Goal: Task Accomplishment & Management: Manage account settings

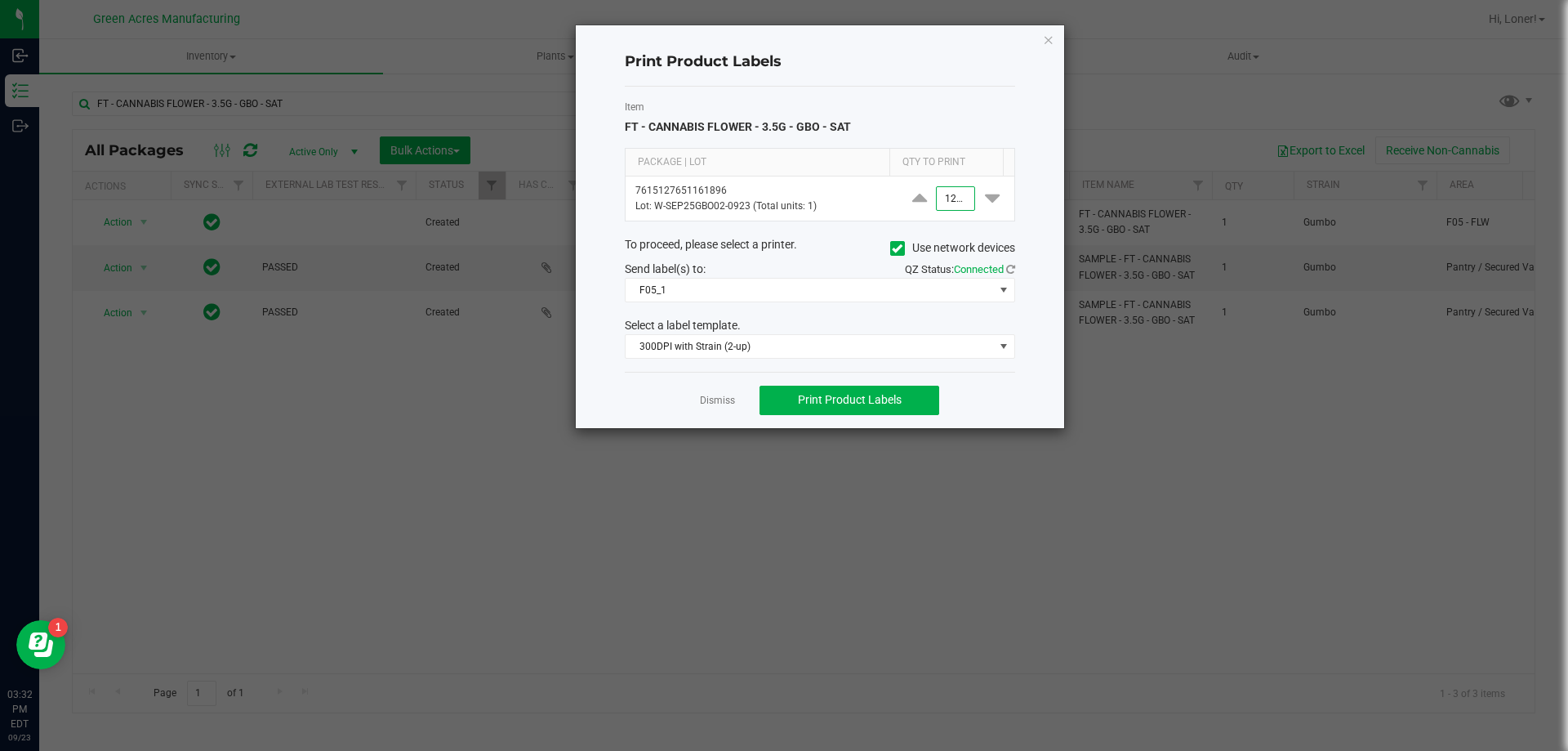
scroll to position [0, 1]
drag, startPoint x: 934, startPoint y: 198, endPoint x: 1110, endPoint y: 201, distance: 176.0
click at [1097, 200] on ngb-modal-window "Print Product Labels Item FT - CANNABIS FLOWER - 3.5G - GBO - SAT Package | Lot…" at bounding box center [790, 376] width 1580 height 751
type input "150"
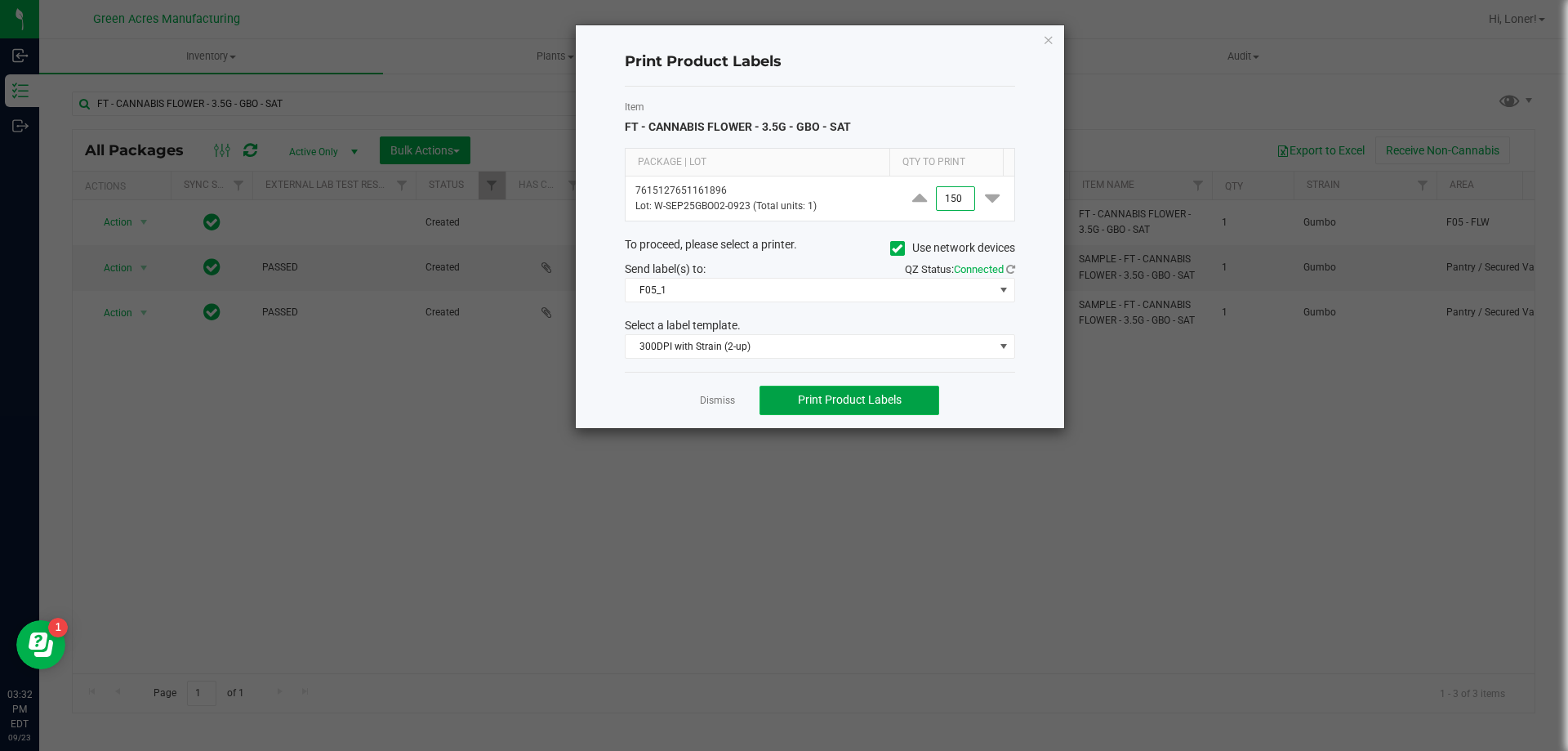
click at [889, 397] on span "Print Product Labels" at bounding box center [849, 399] width 104 height 13
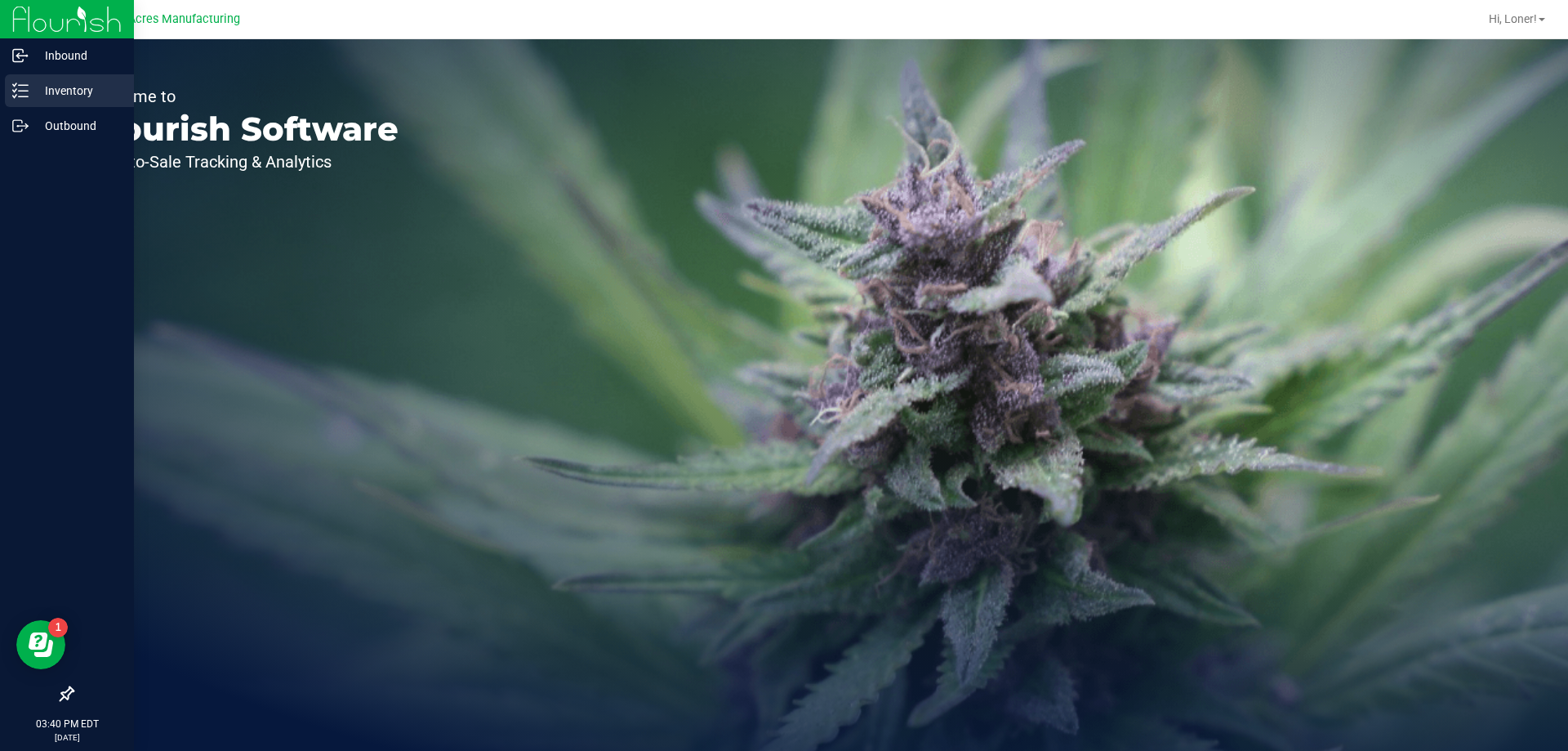
click at [21, 90] on icon at bounding box center [20, 90] width 16 height 16
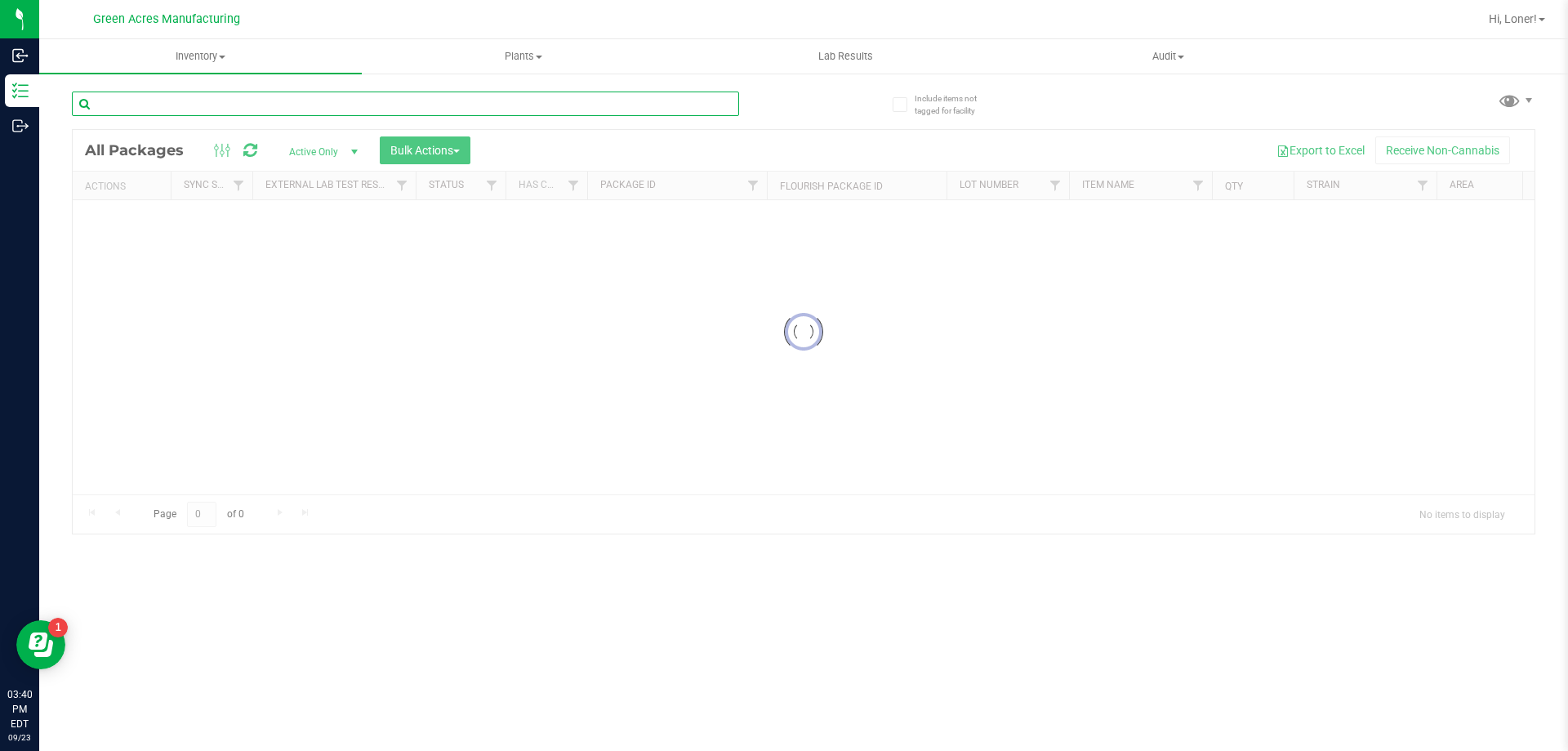
click at [242, 110] on input "text" at bounding box center [405, 104] width 667 height 25
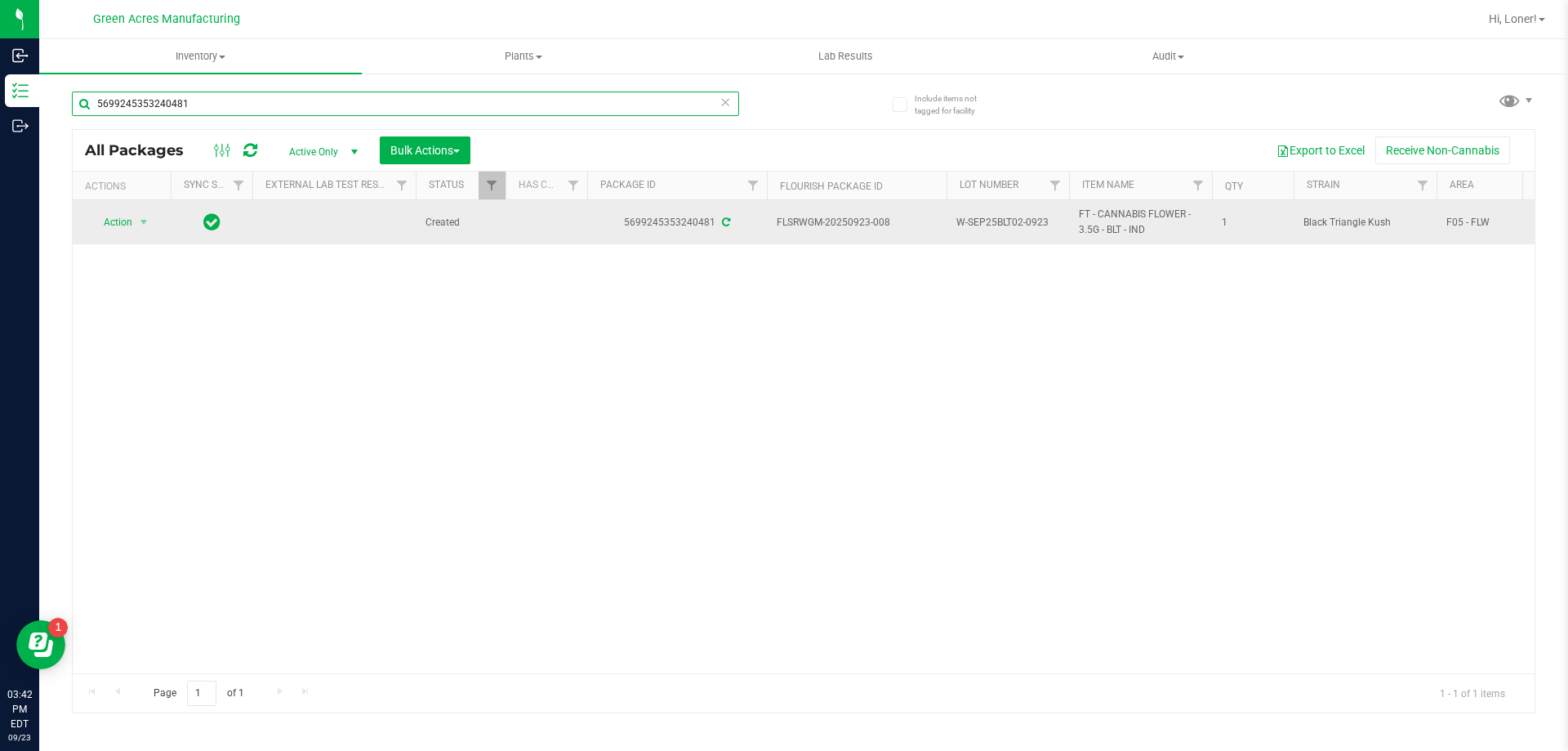
type input "5699245353240481"
click at [127, 218] on span "Action" at bounding box center [111, 222] width 44 height 23
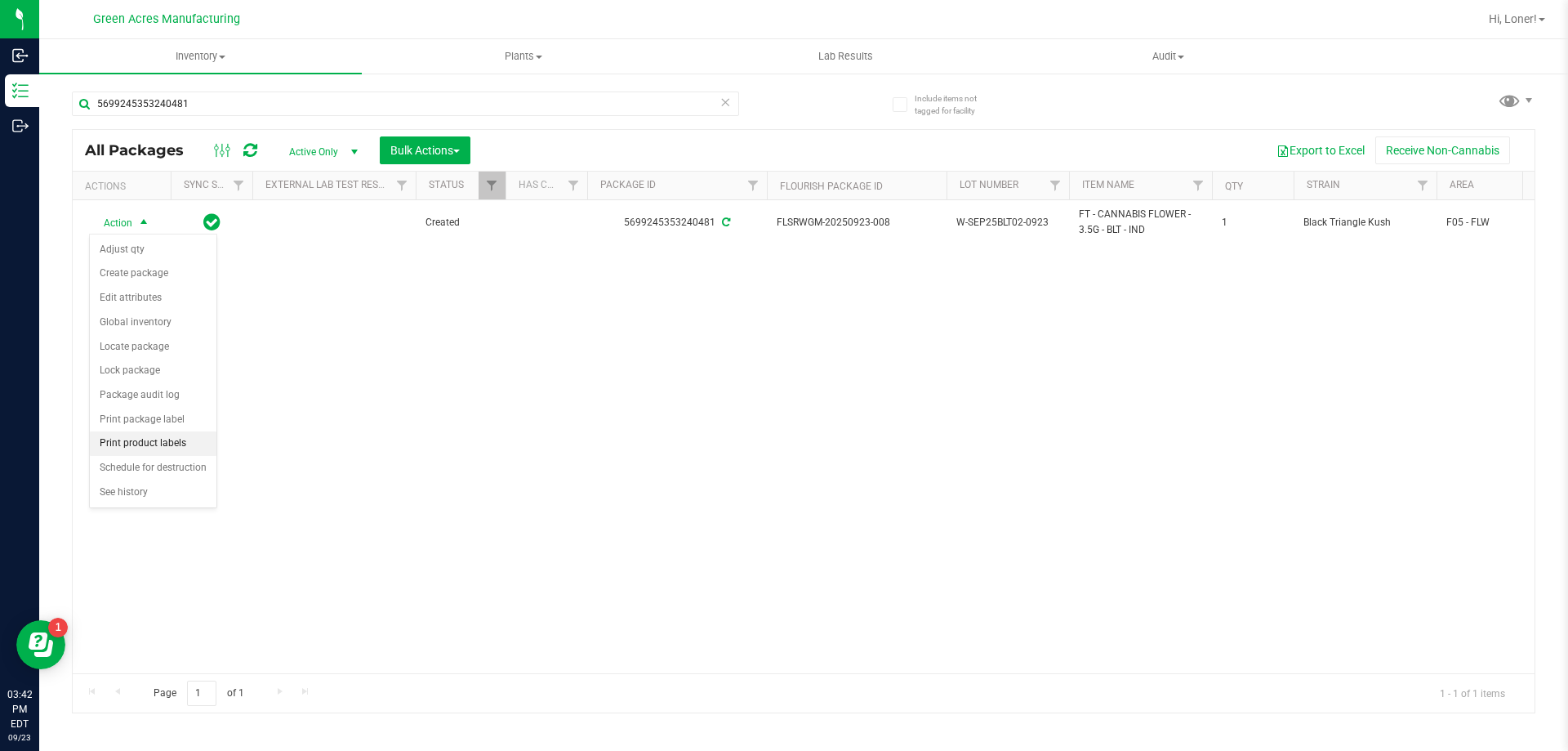
click at [168, 455] on li "Print product labels" at bounding box center [153, 443] width 127 height 25
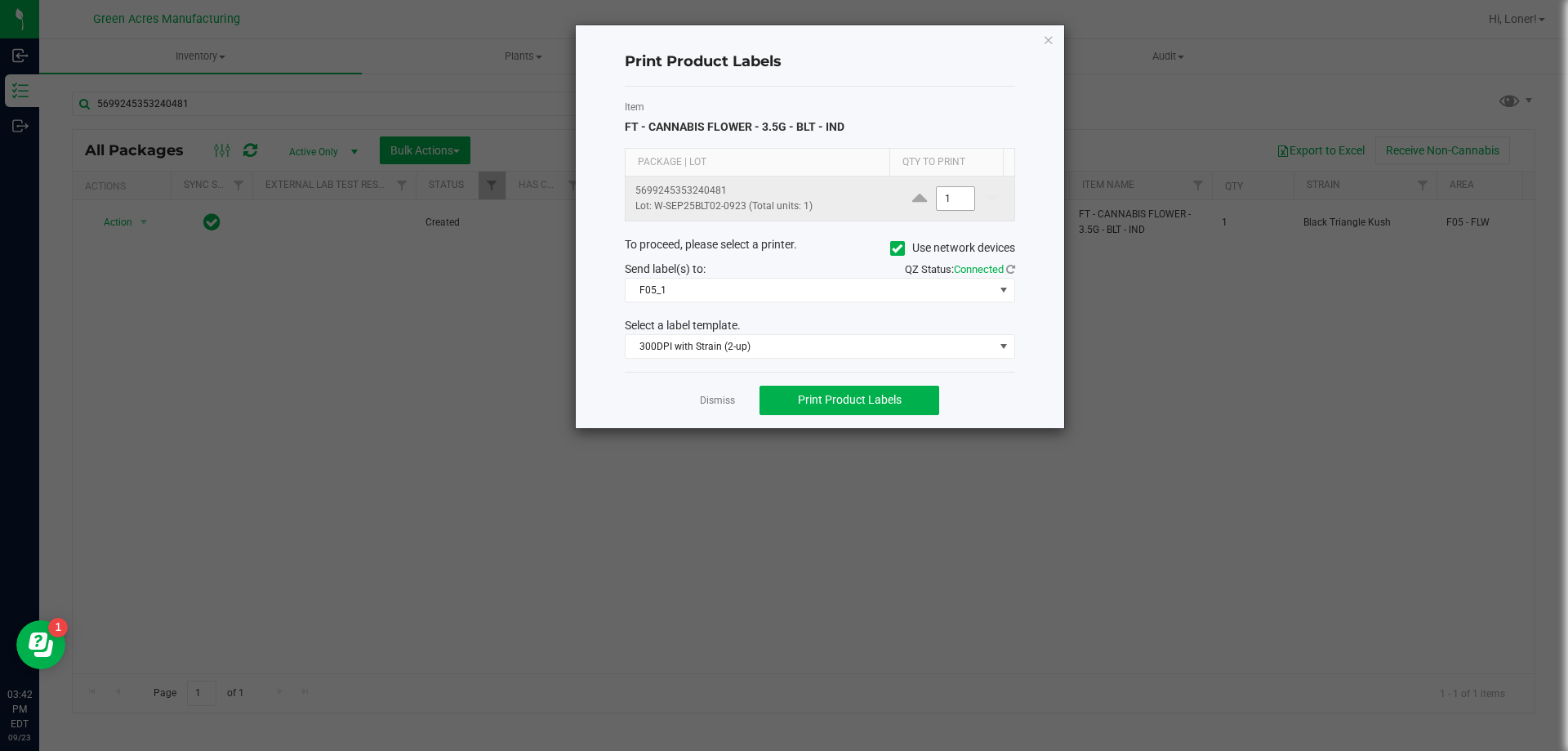
click at [950, 198] on input "1" at bounding box center [955, 198] width 38 height 23
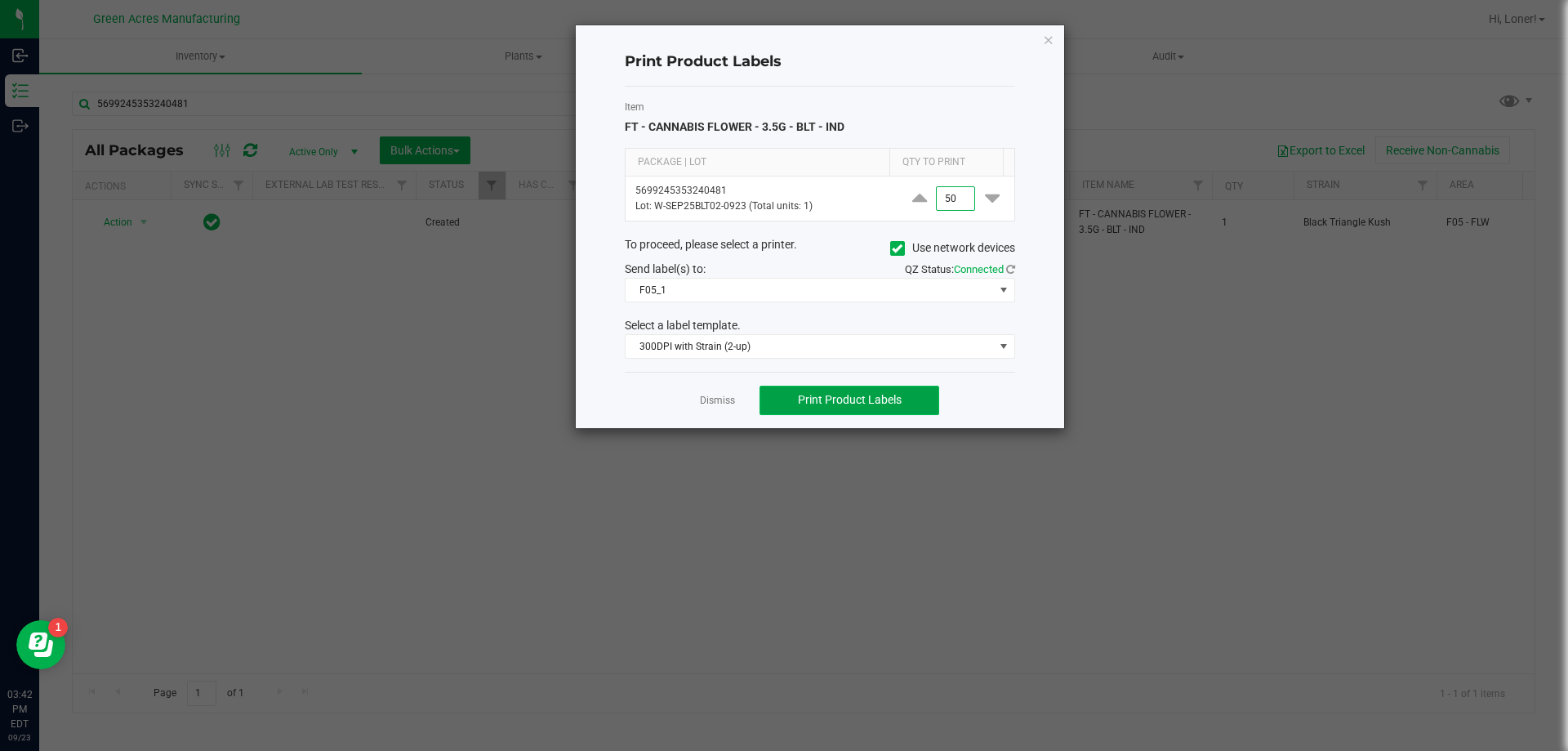
click at [858, 390] on button "Print Product Labels" at bounding box center [849, 400] width 180 height 29
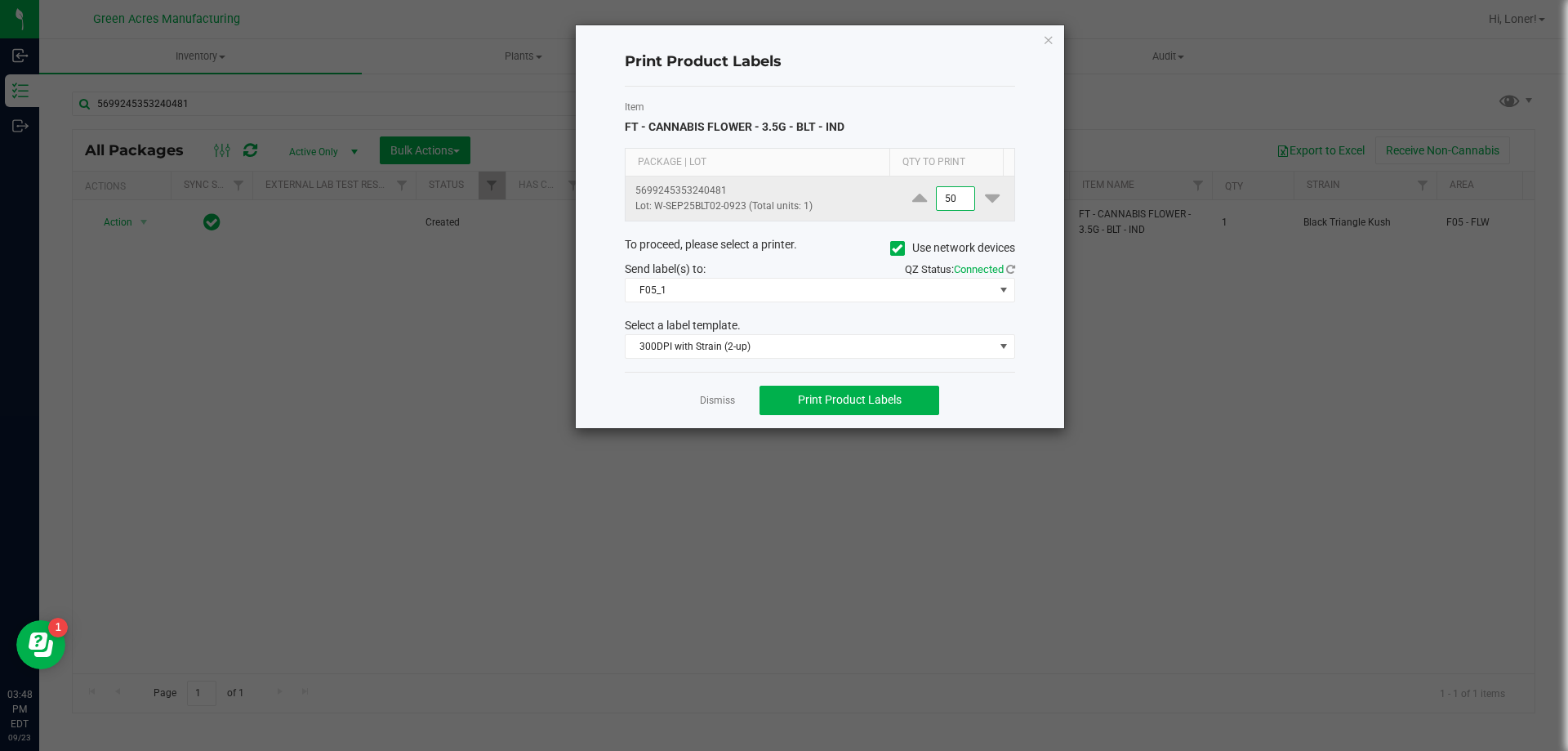
click at [942, 199] on input "50" at bounding box center [955, 198] width 38 height 23
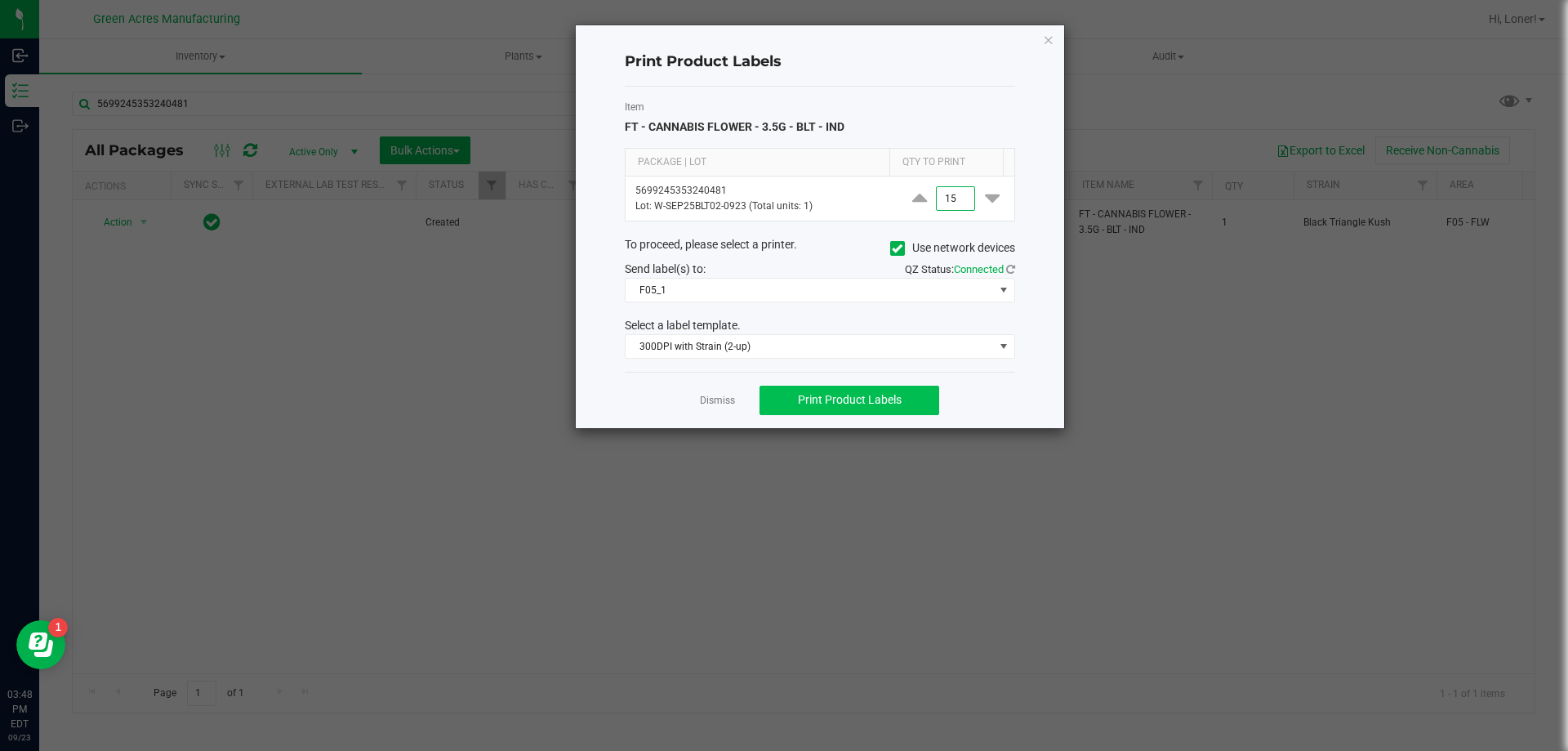
type input "15"
click at [790, 397] on button "Print Product Labels" at bounding box center [849, 400] width 180 height 29
click at [712, 399] on link "Dismiss" at bounding box center [717, 400] width 35 height 14
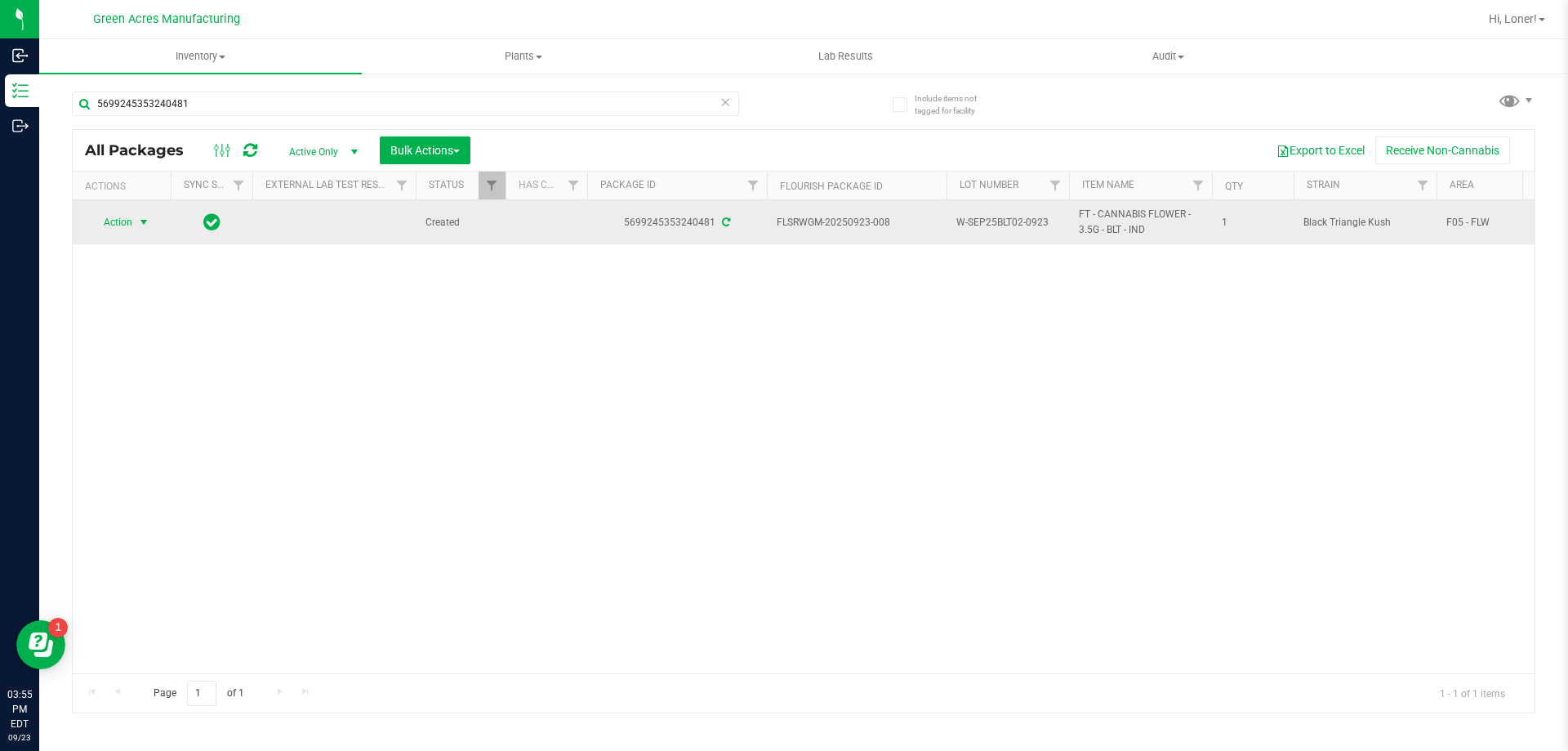
click at [137, 225] on span "select" at bounding box center [143, 222] width 13 height 13
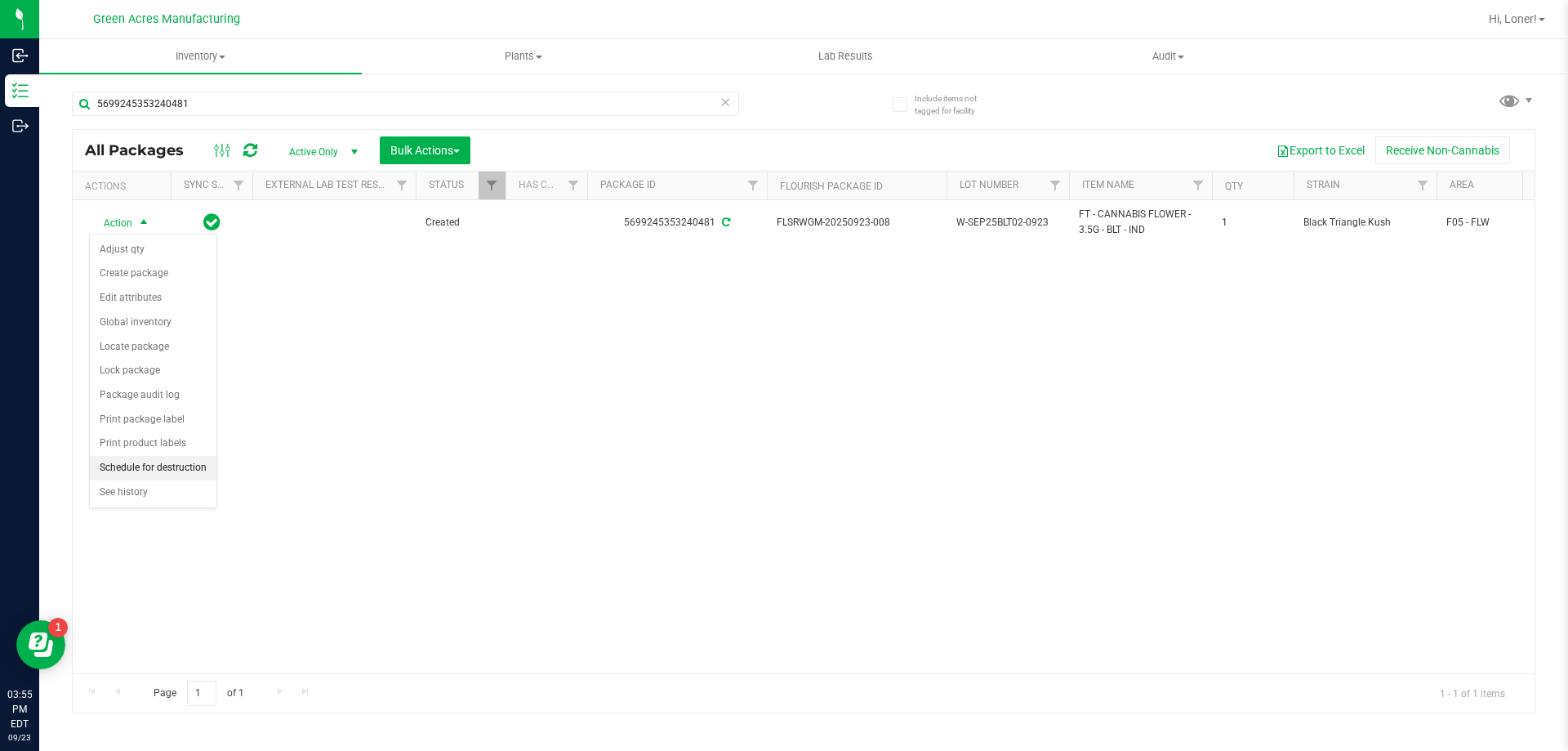
click at [153, 465] on li "Schedule for destruction" at bounding box center [153, 468] width 127 height 25
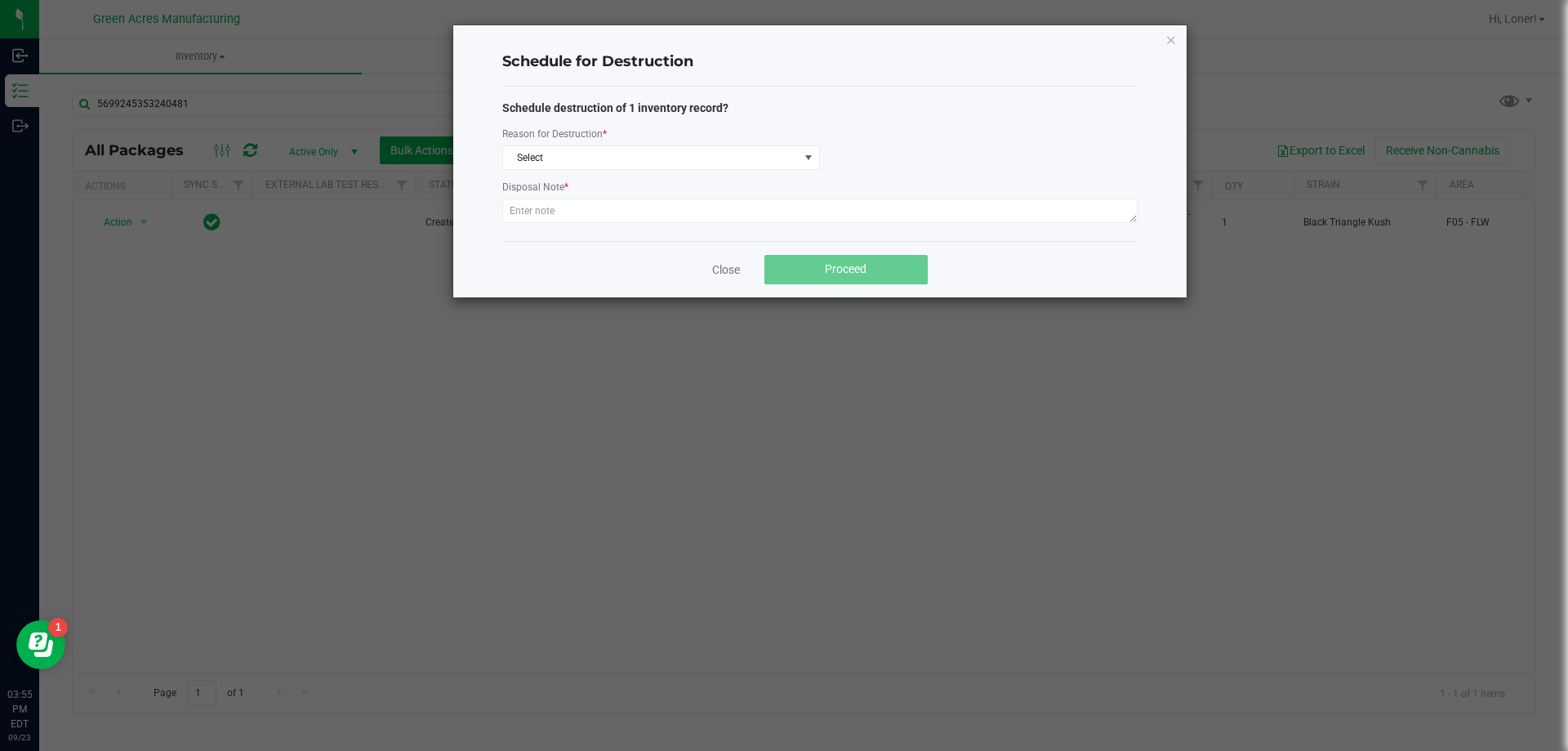
click at [703, 173] on div "Schedule destruction of 1 inventory record? Reason for Destruction * Select Dis…" at bounding box center [820, 164] width 636 height 129
click at [701, 165] on span "Select" at bounding box center [650, 158] width 296 height 23
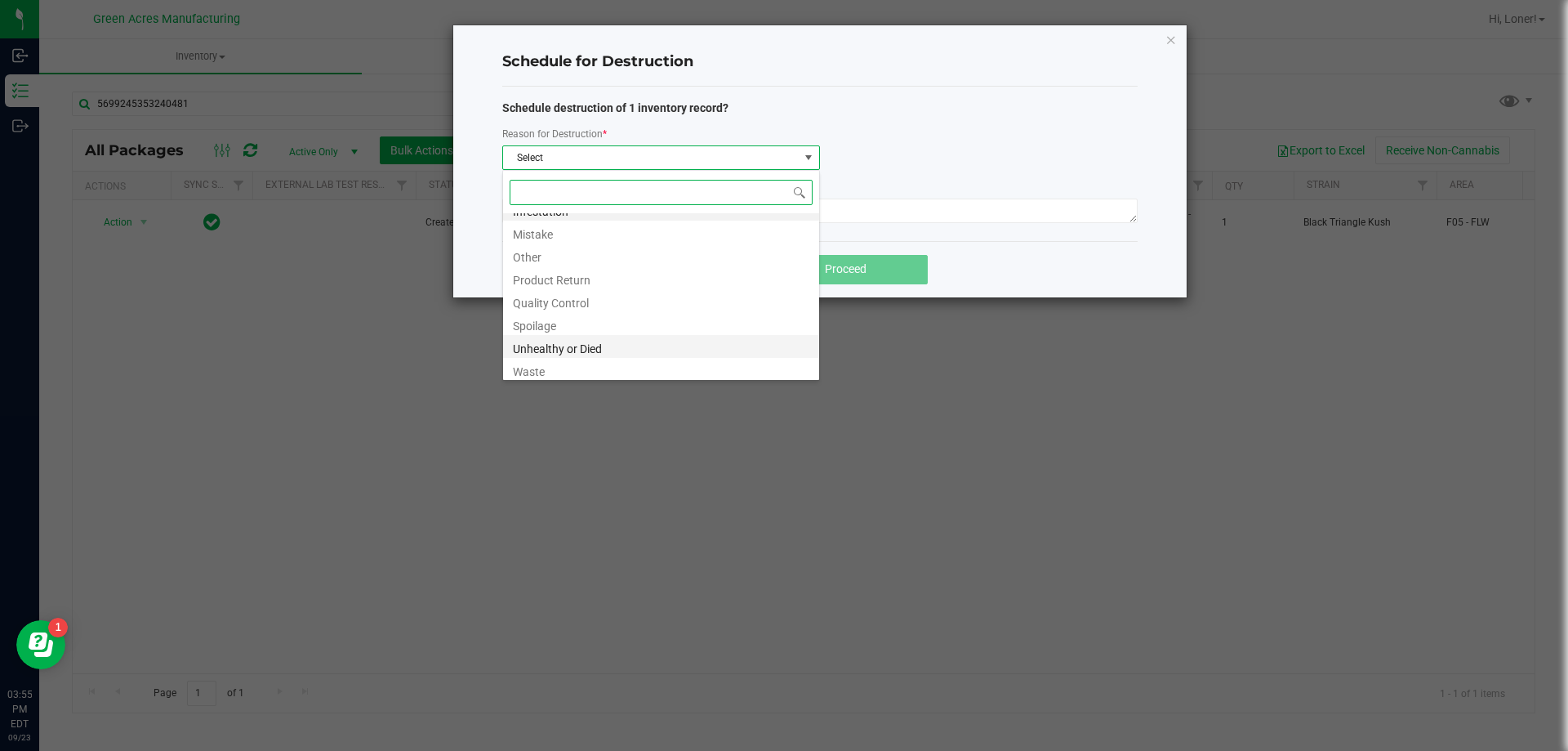
scroll to position [20, 0]
click at [554, 365] on li "Waste" at bounding box center [661, 365] width 316 height 23
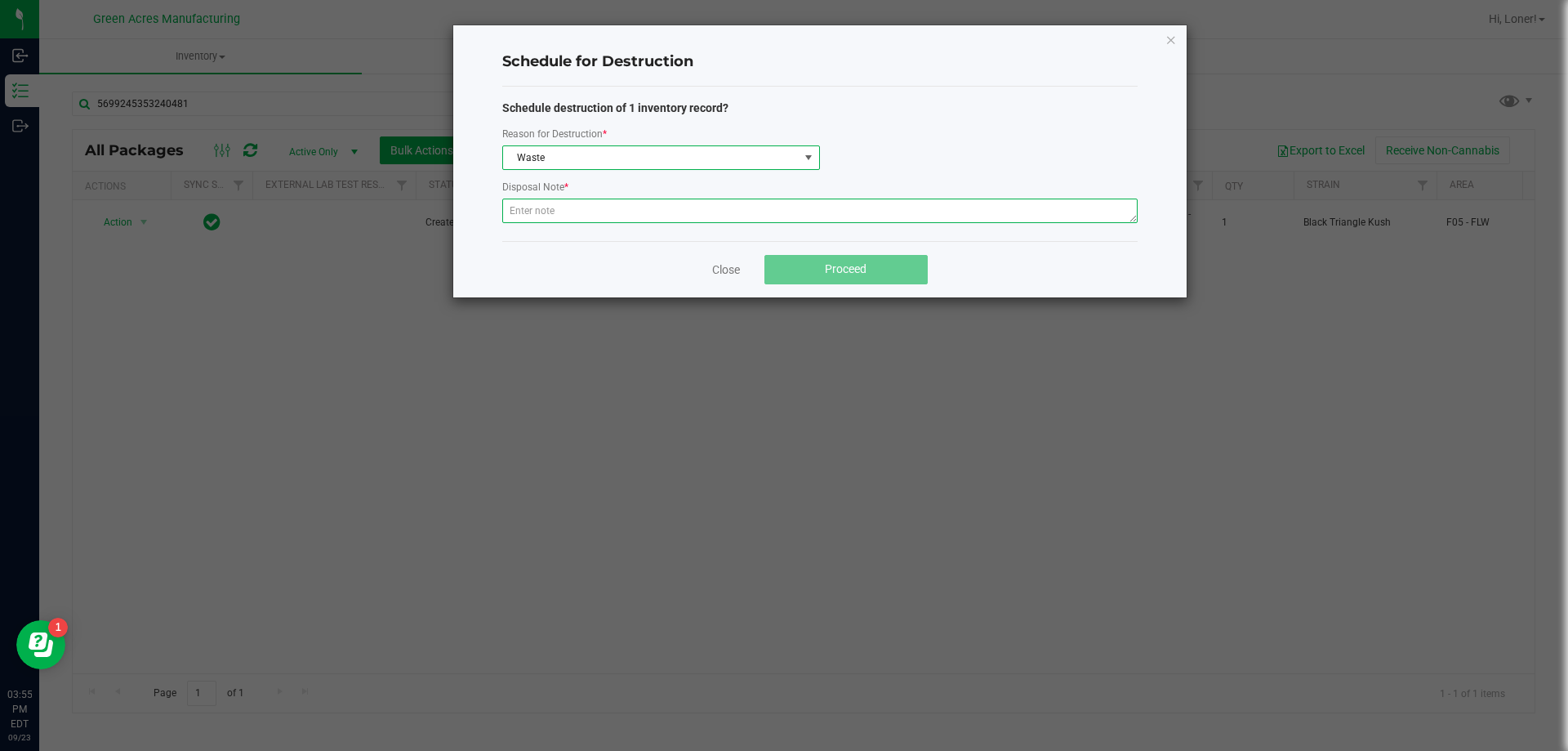
click at [561, 219] on textarea at bounding box center [820, 211] width 636 height 25
paste textarea "WASTE FROM WHOLE FLOWER PACKING PROCESS"
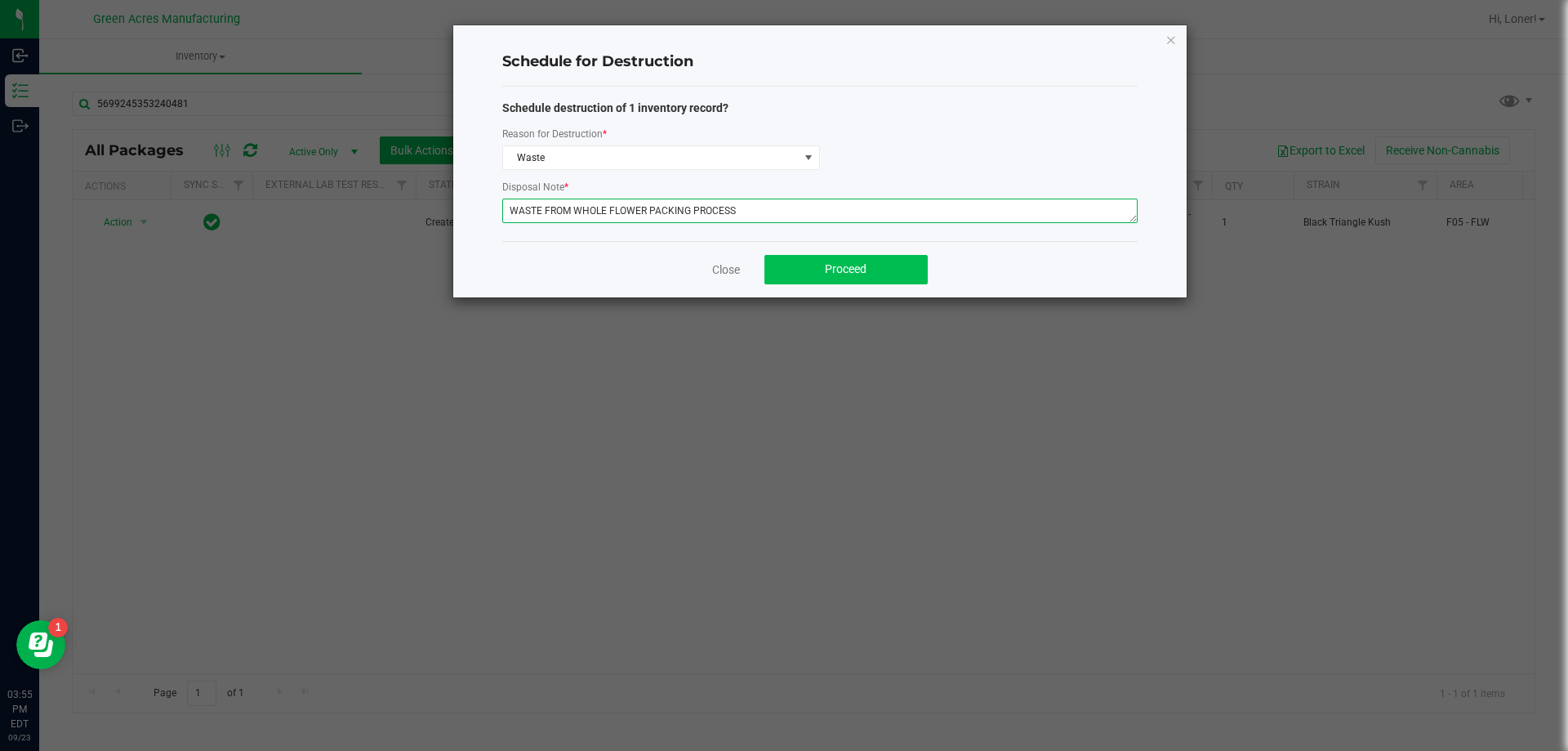
type textarea "WASTE FROM WHOLE FLOWER PACKING PROCESS"
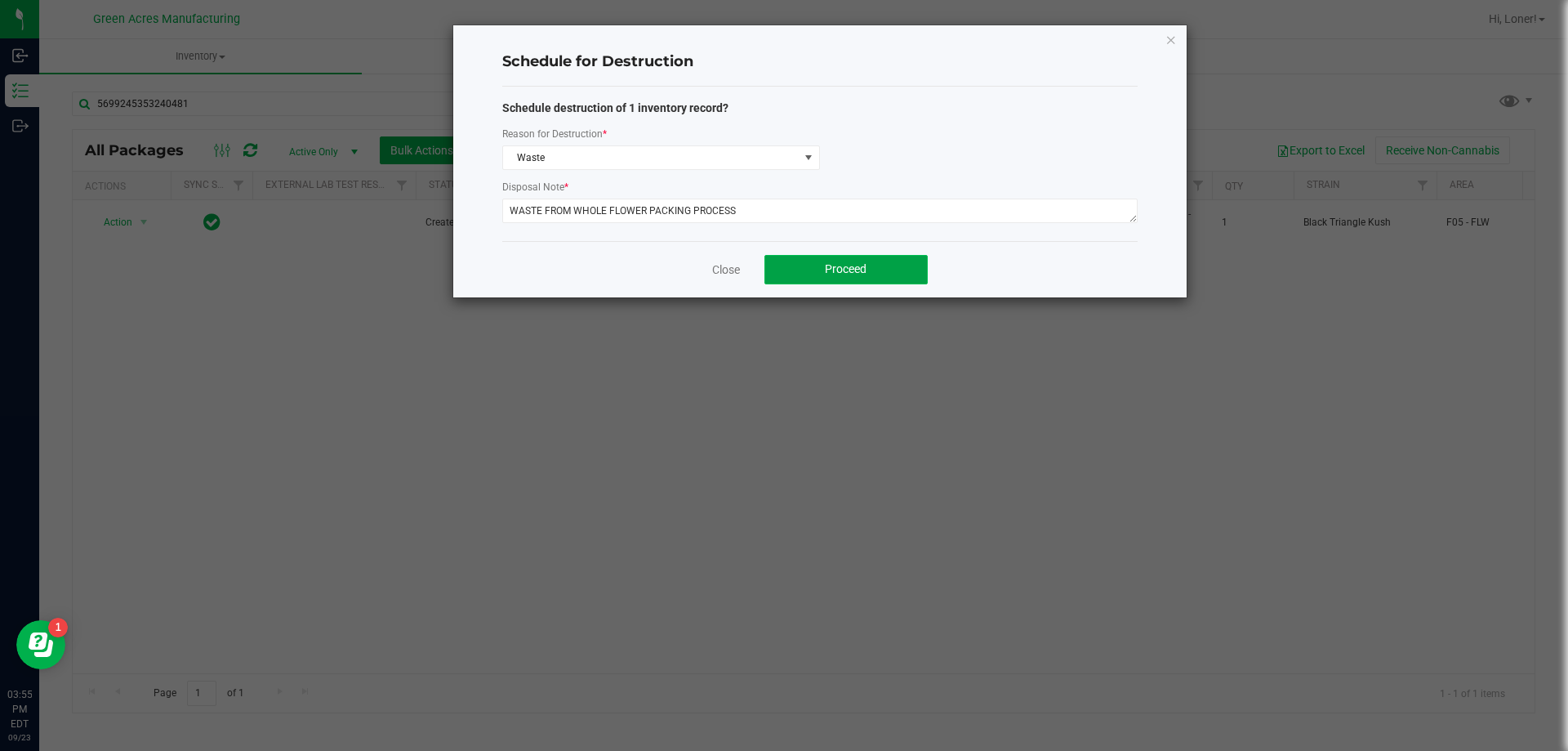
click at [889, 278] on button "Proceed" at bounding box center [846, 269] width 164 height 29
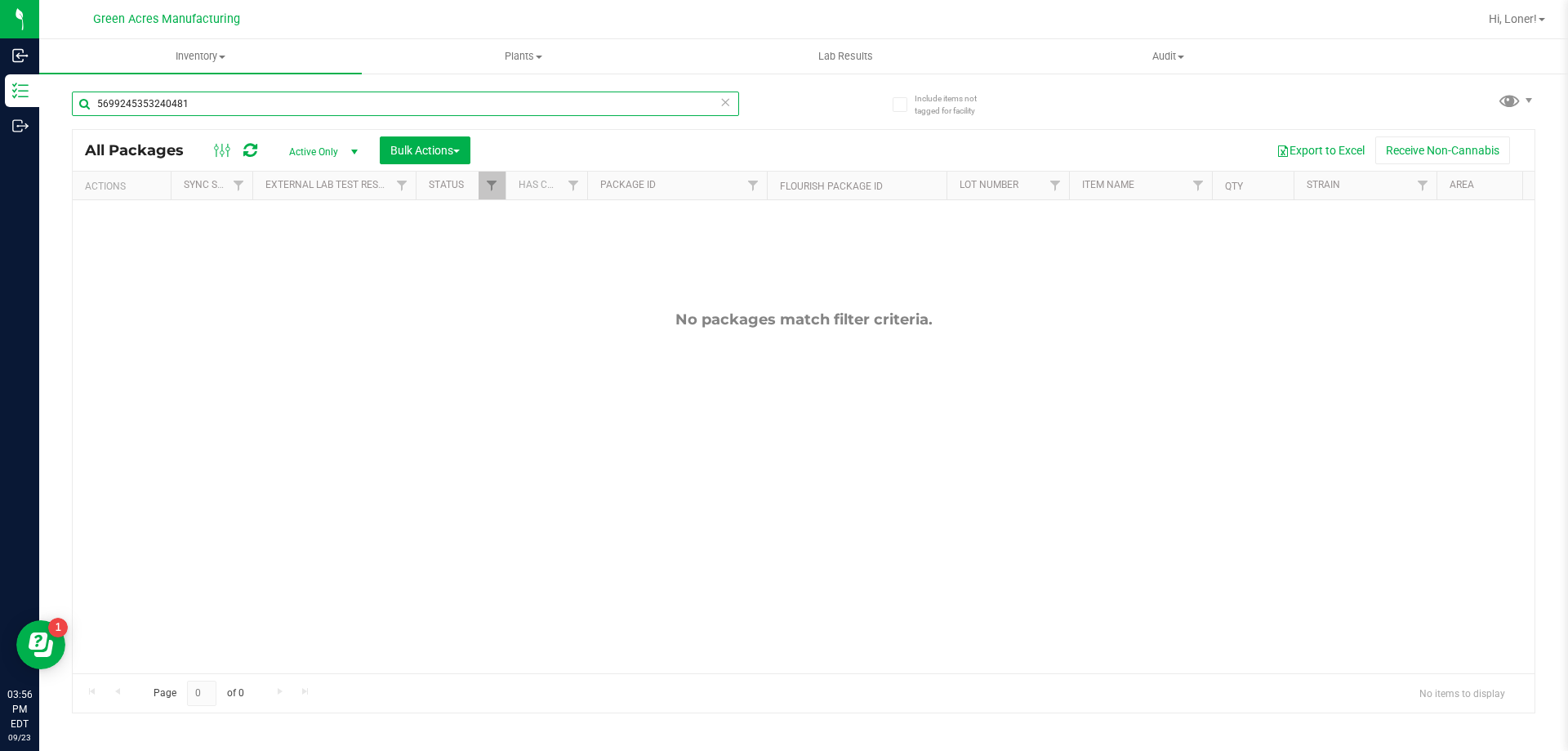
click at [271, 100] on input "5699245353240481" at bounding box center [405, 104] width 667 height 25
click at [205, 61] on span "Inventory" at bounding box center [200, 56] width 323 height 15
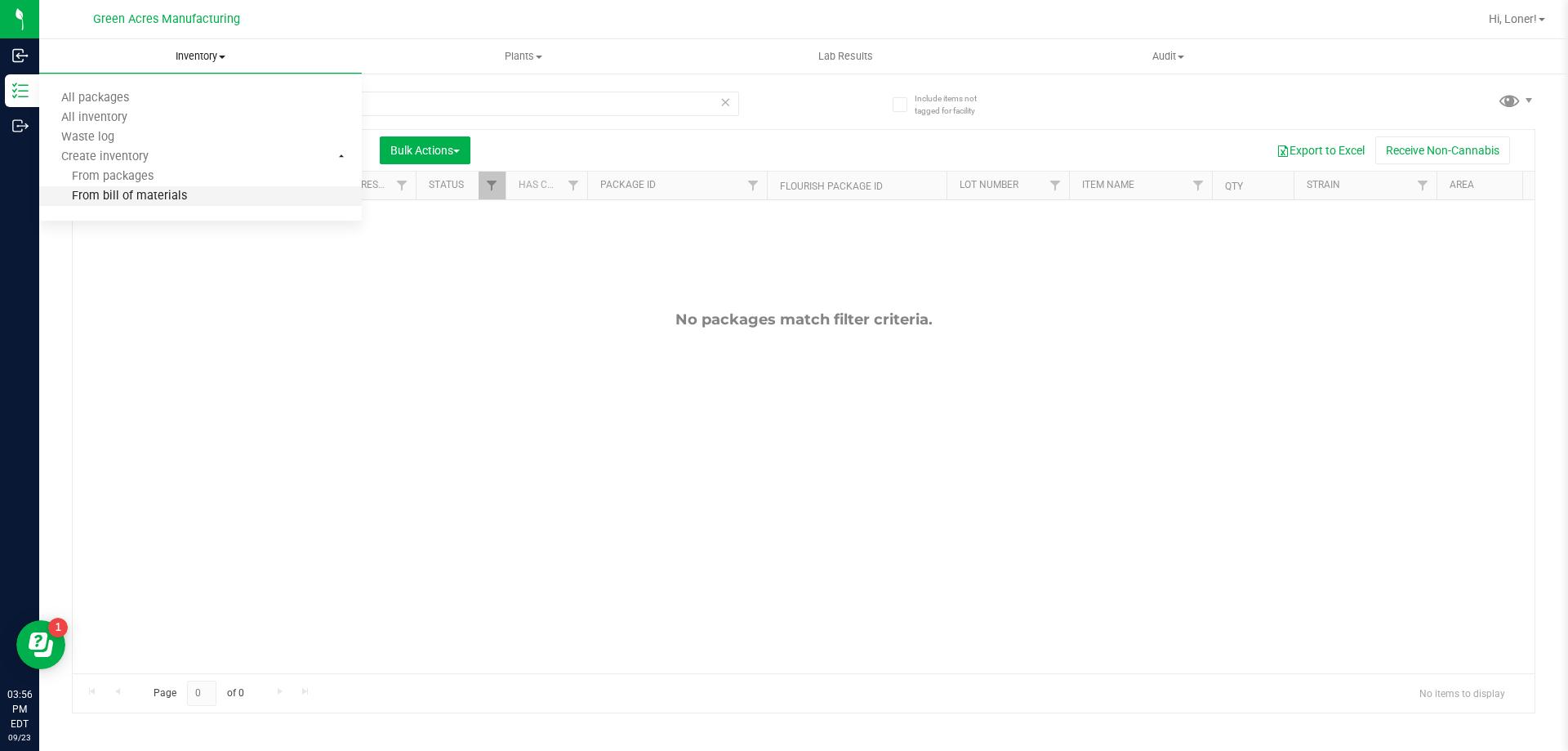
click at [153, 197] on span "From bill of materials" at bounding box center [113, 196] width 148 height 14
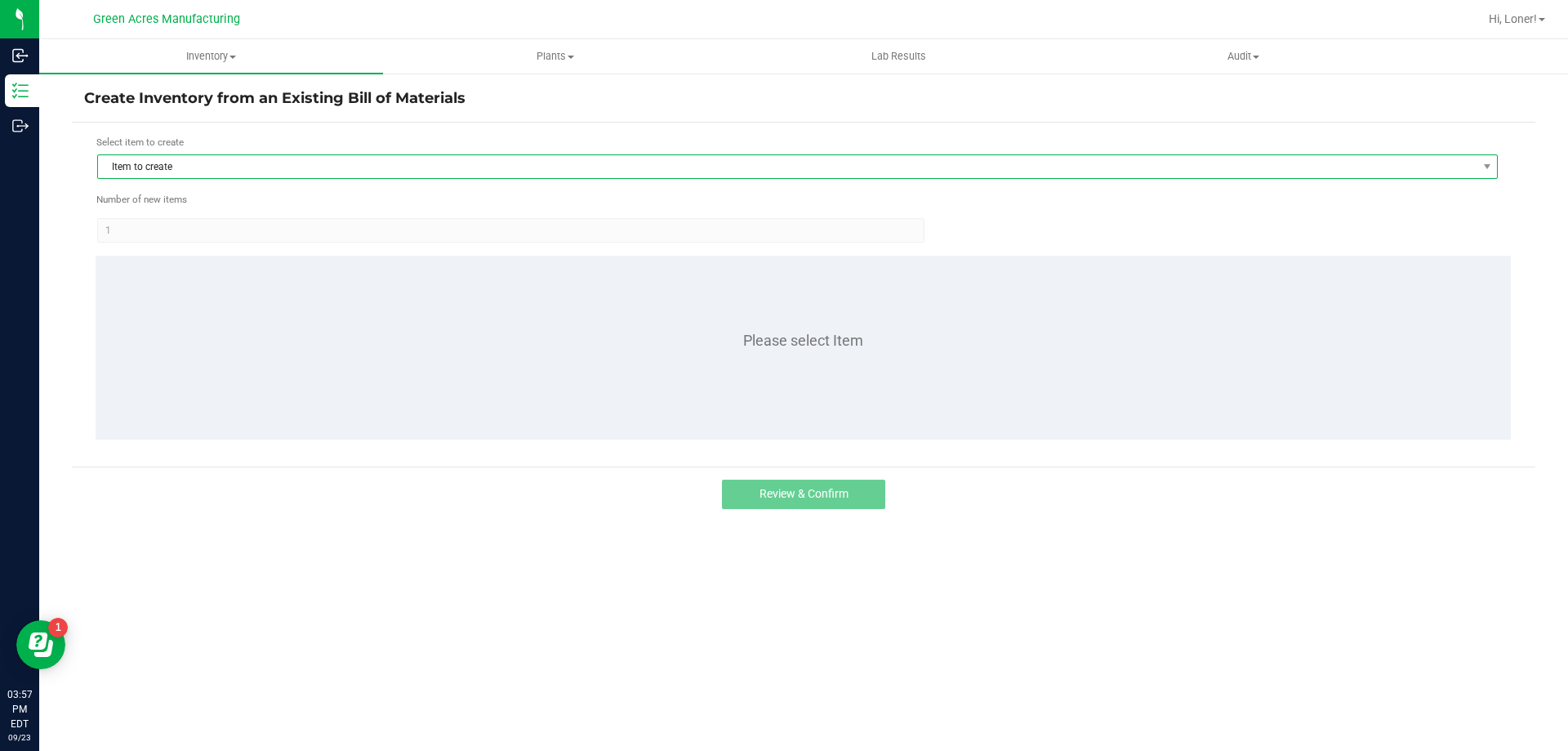
click at [169, 170] on span "Item to create" at bounding box center [787, 166] width 1379 height 23
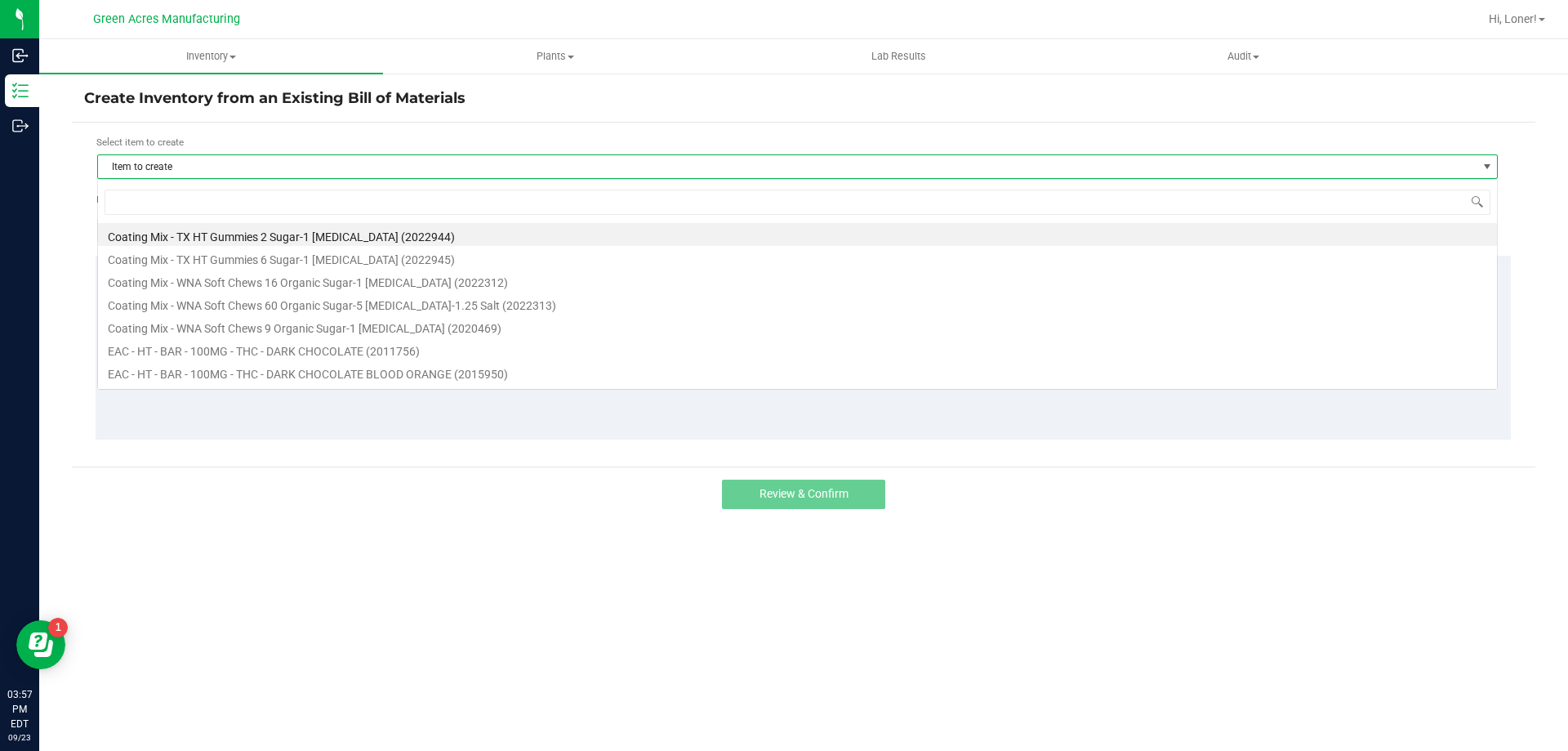
scroll to position [25, 1401]
type input "1017280"
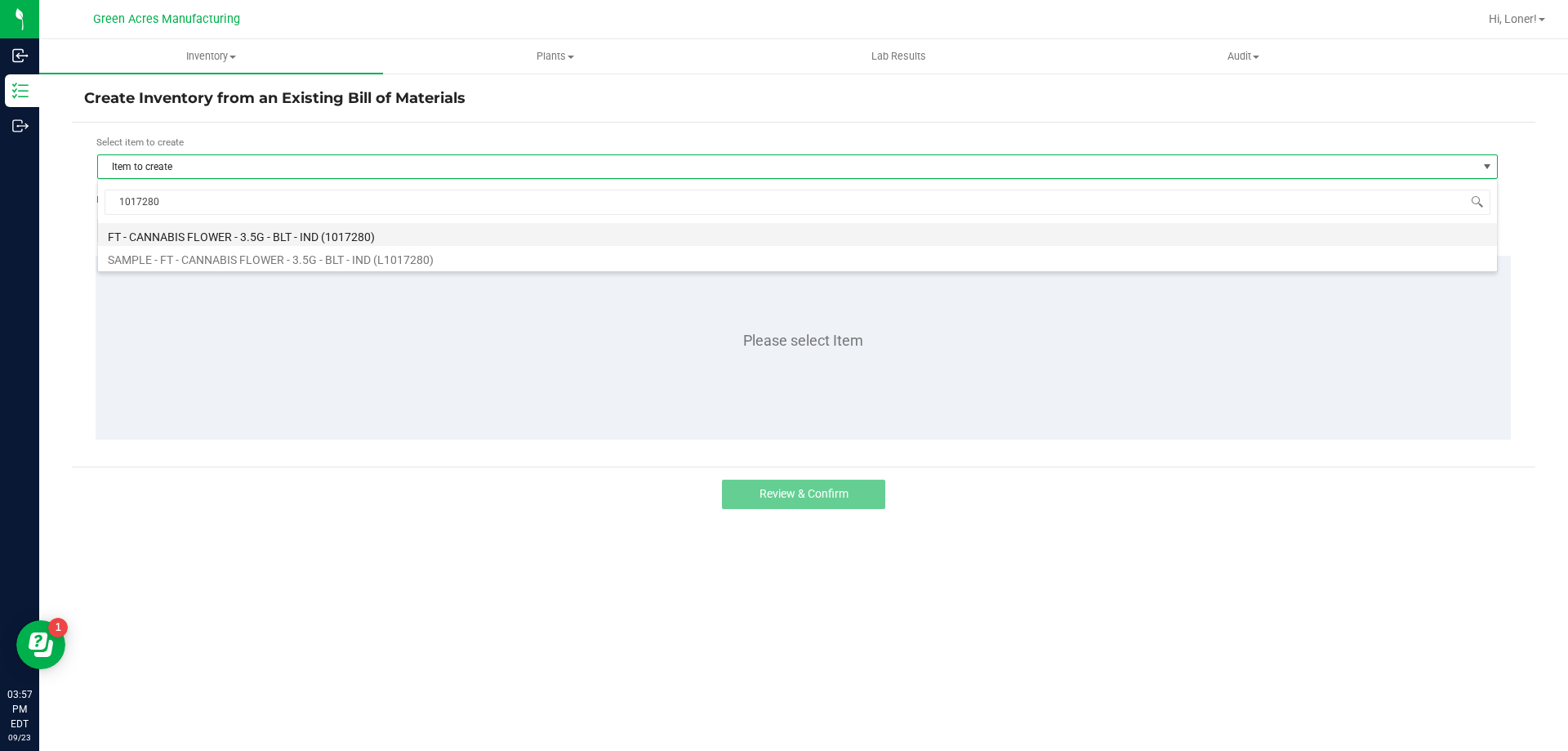
click at [155, 244] on li "FT - CANNABIS FLOWER - 3.5G - BLT - IND (1017280)" at bounding box center [797, 234] width 1399 height 23
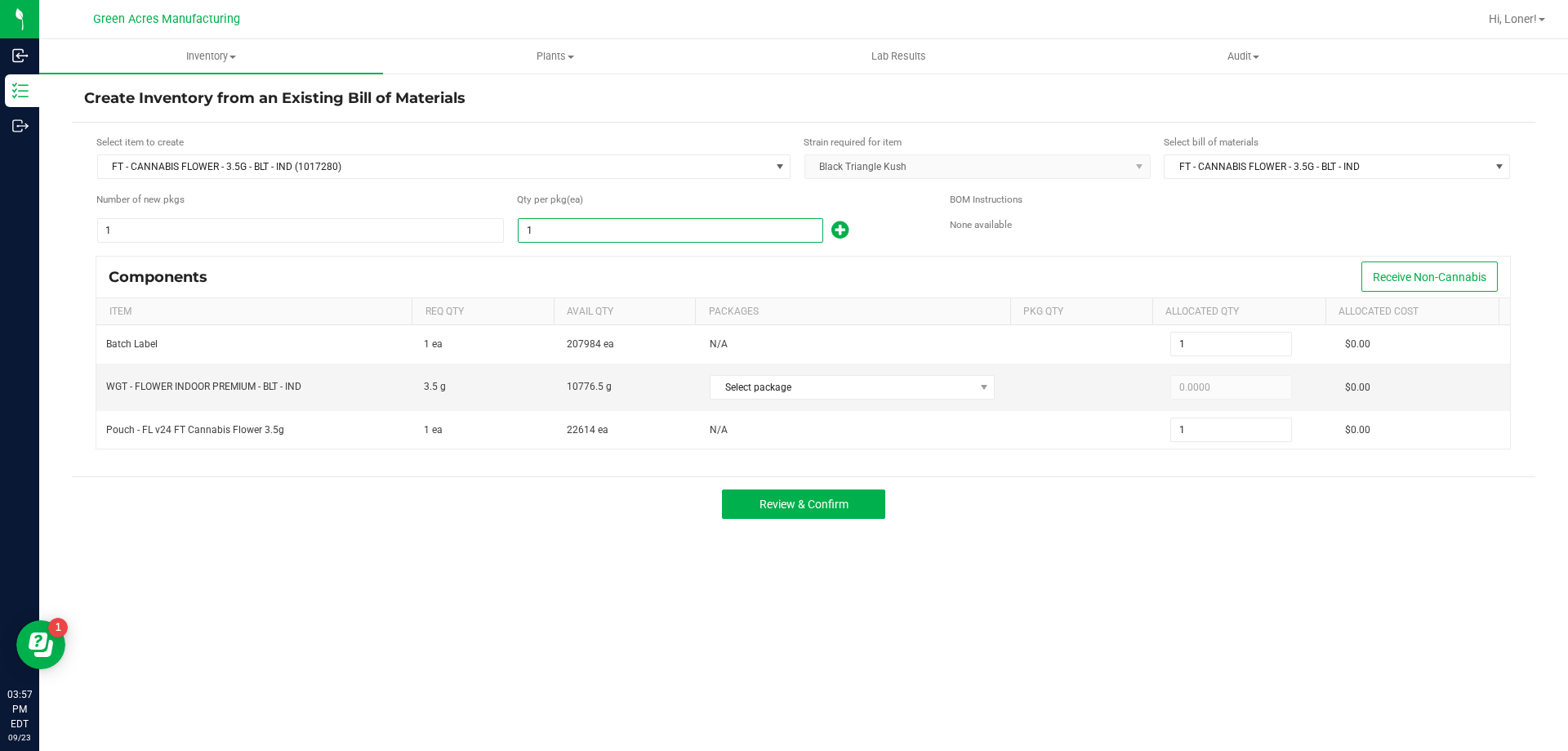
click at [548, 232] on input "1" at bounding box center [670, 230] width 304 height 23
type input "2"
type input "29"
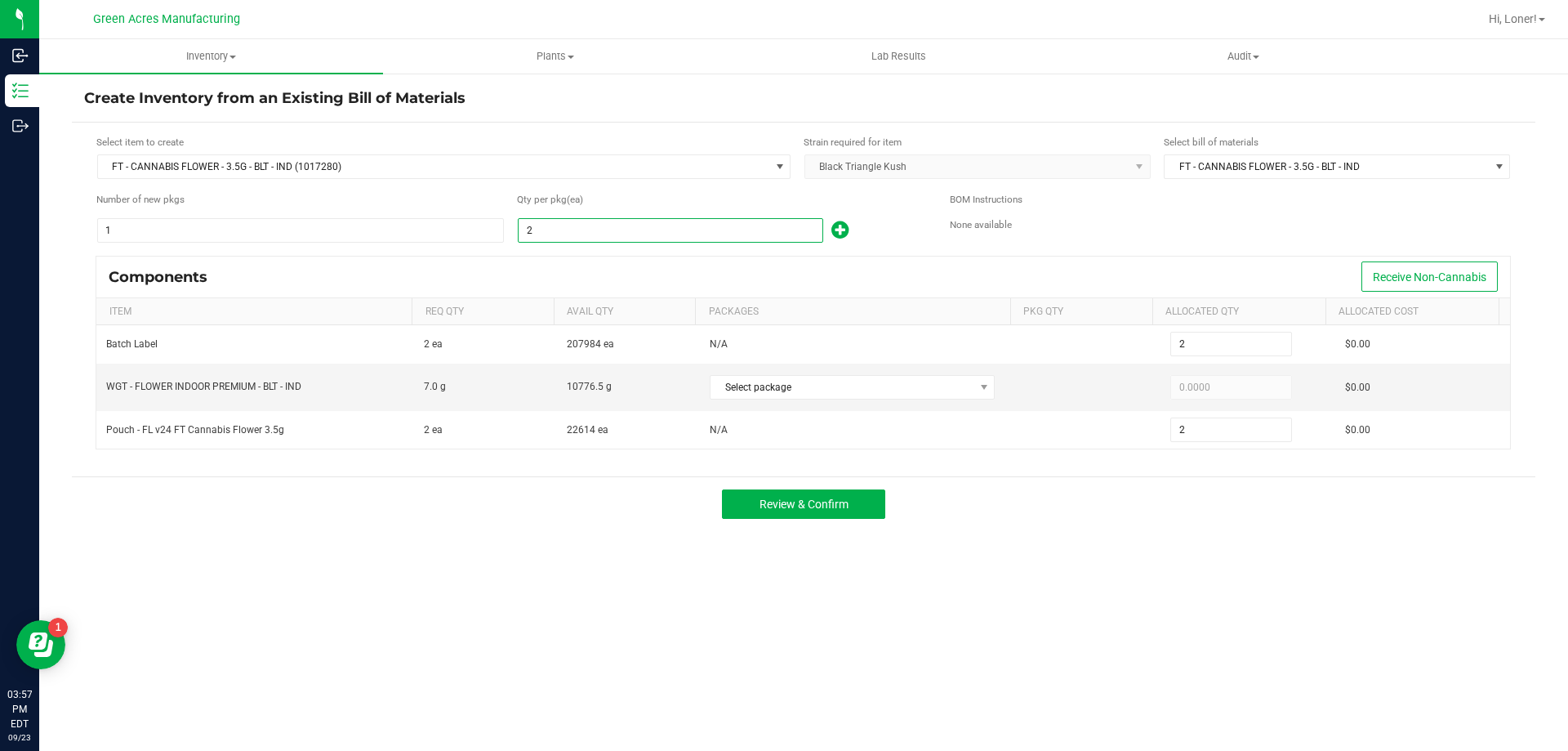
type input "29"
type input "294"
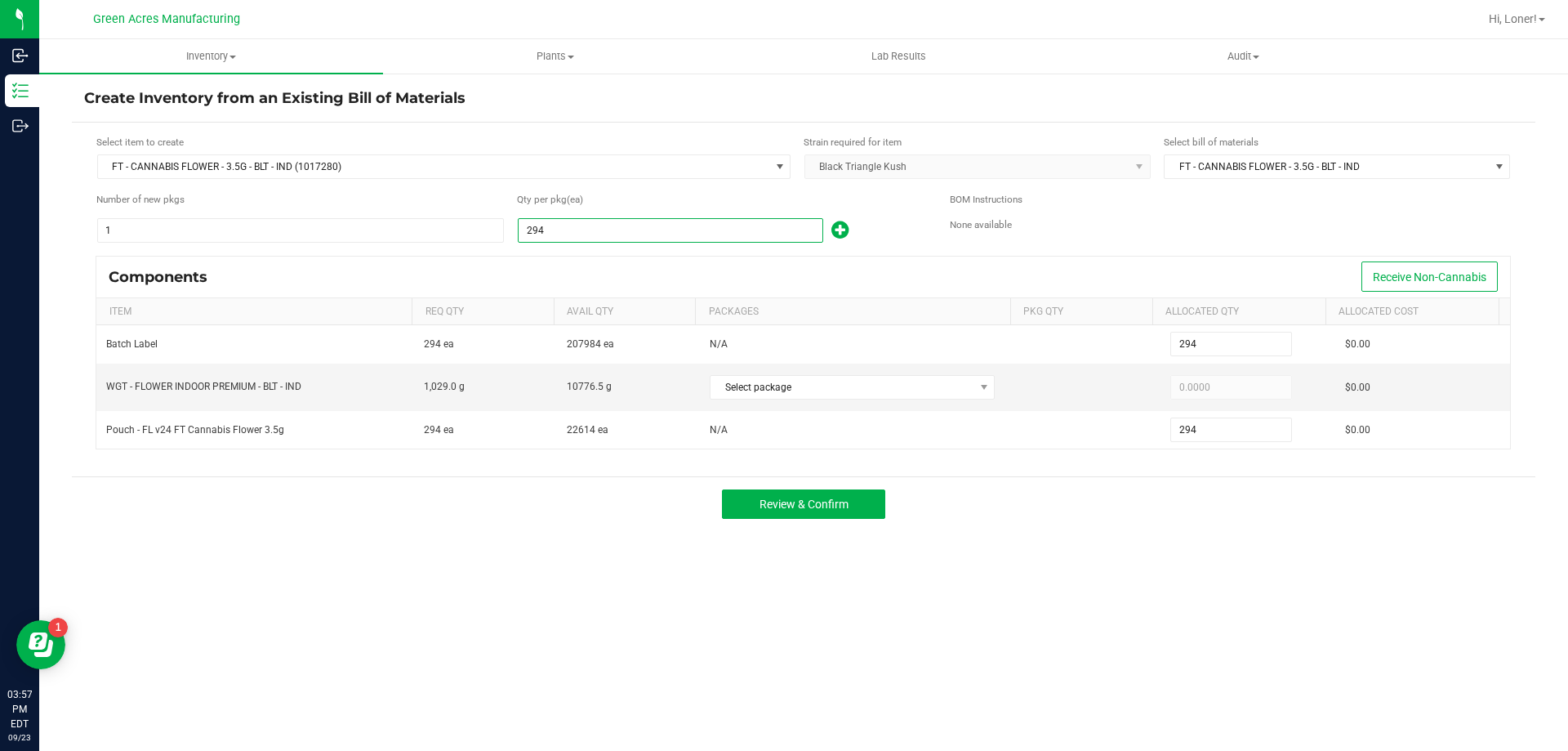
type input "2943"
type input "2,943"
click at [820, 383] on span "Select package" at bounding box center [841, 387] width 263 height 23
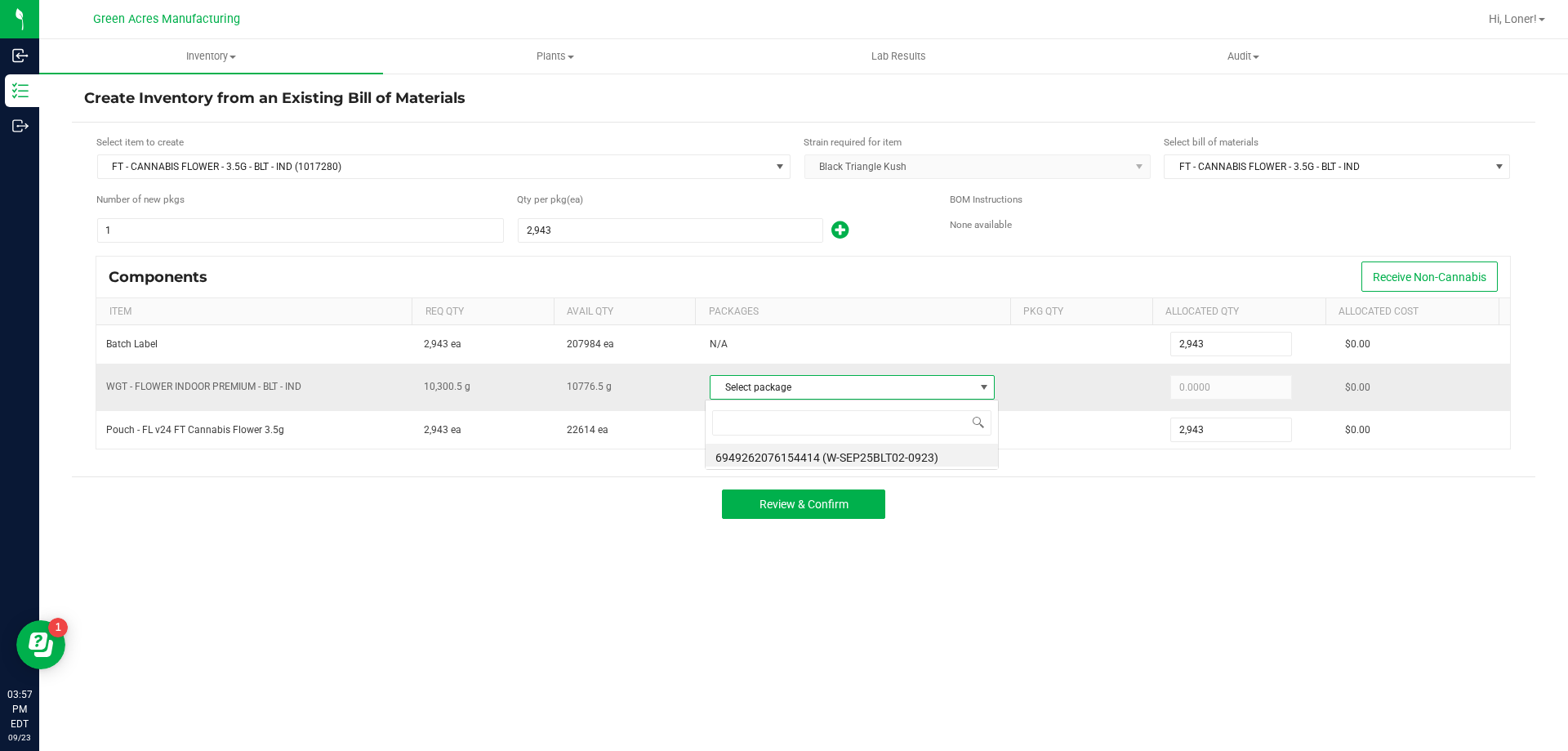
scroll to position [25, 282]
click at [829, 455] on li "6949262076154414 (W-SEP25BLT02-0923)" at bounding box center [852, 455] width 292 height 23
type input "10,300.5000"
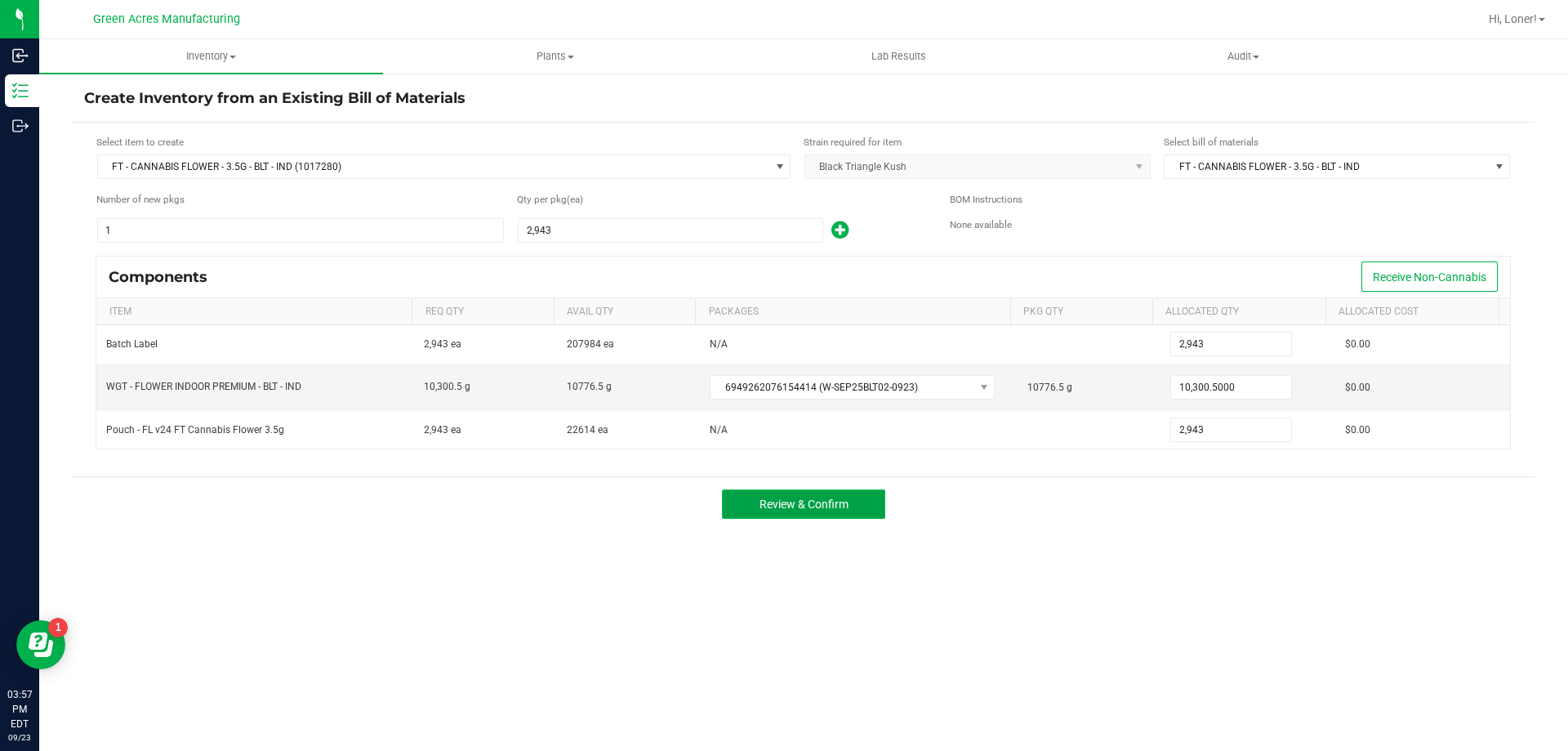
click at [811, 502] on span "Review & Confirm" at bounding box center [804, 504] width 89 height 13
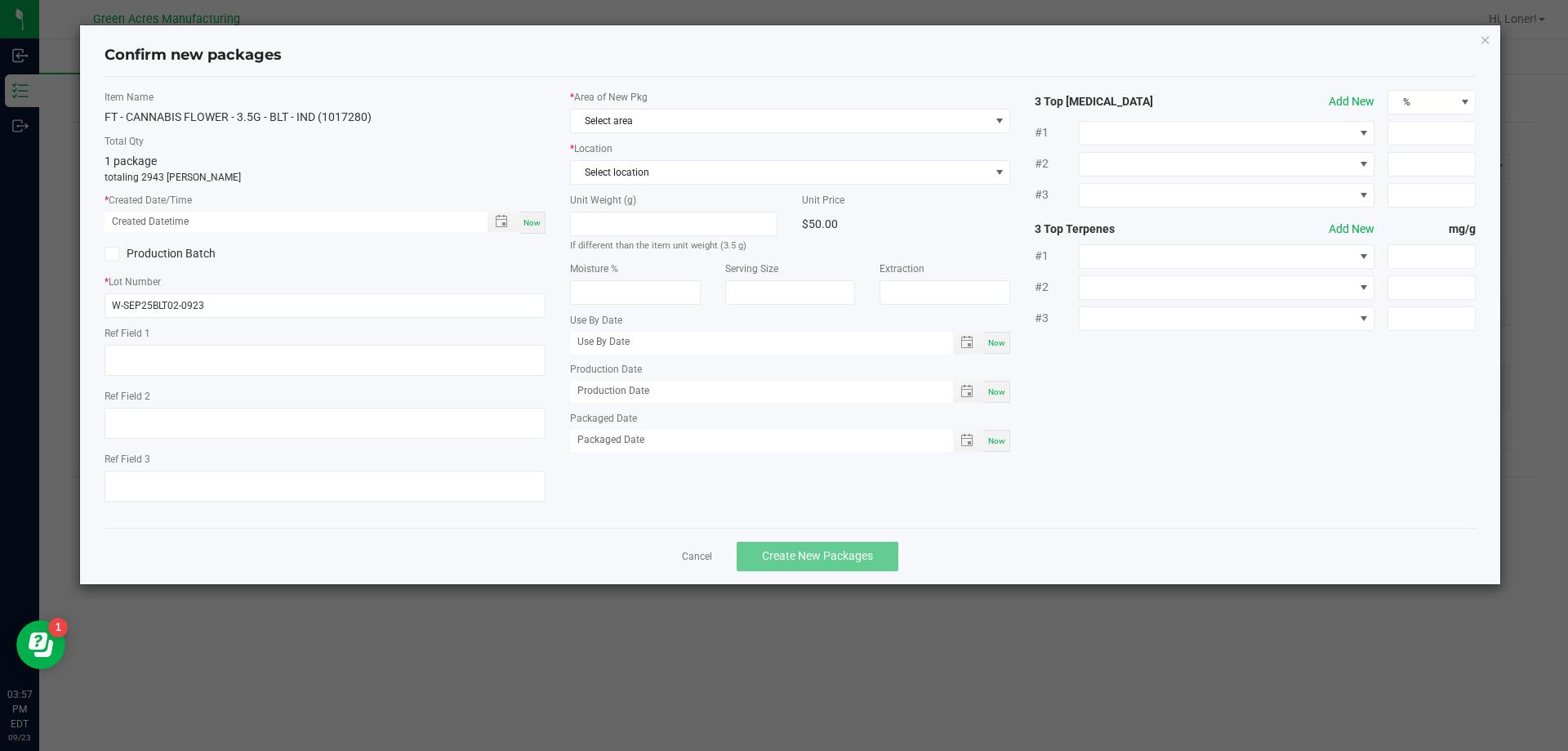
click at [525, 229] on div "Now" at bounding box center [532, 223] width 27 height 22
type input "[DATE] 03:57 PM"
click at [579, 128] on span "Select area" at bounding box center [780, 121] width 419 height 23
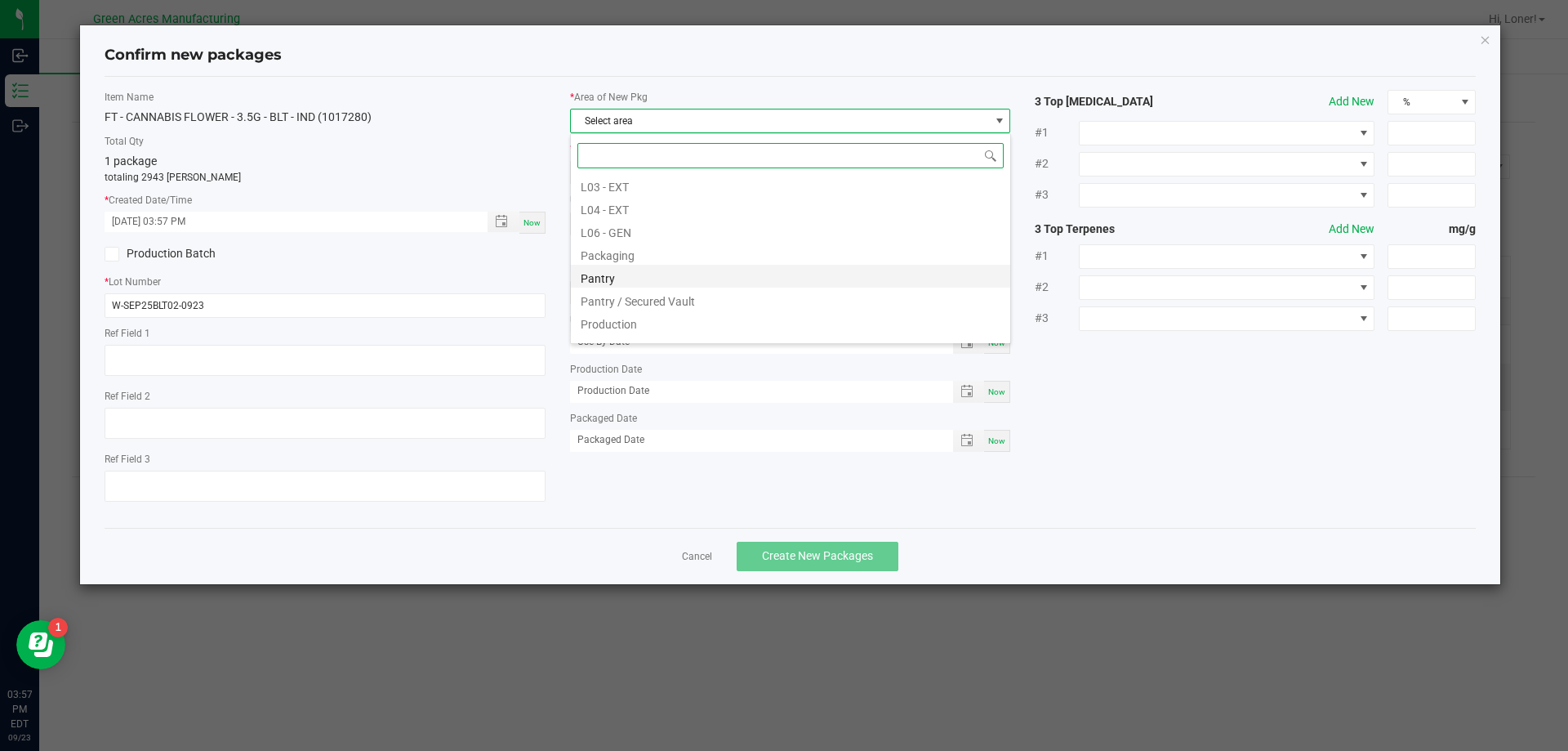
scroll to position [409, 0]
click at [628, 261] on li "Pantry / Secured Vault" at bounding box center [790, 260] width 440 height 23
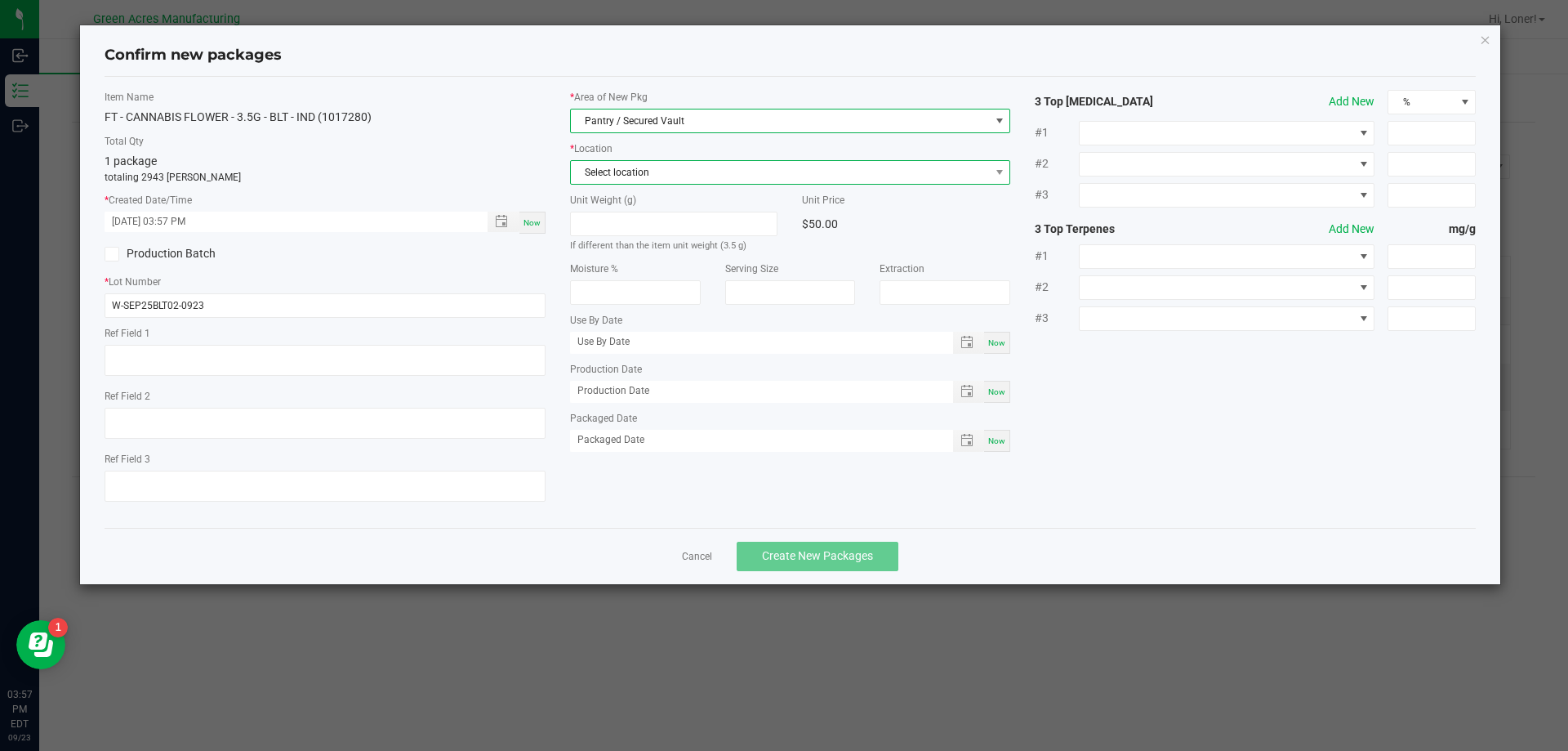
click at [637, 179] on span "Select location" at bounding box center [780, 172] width 419 height 23
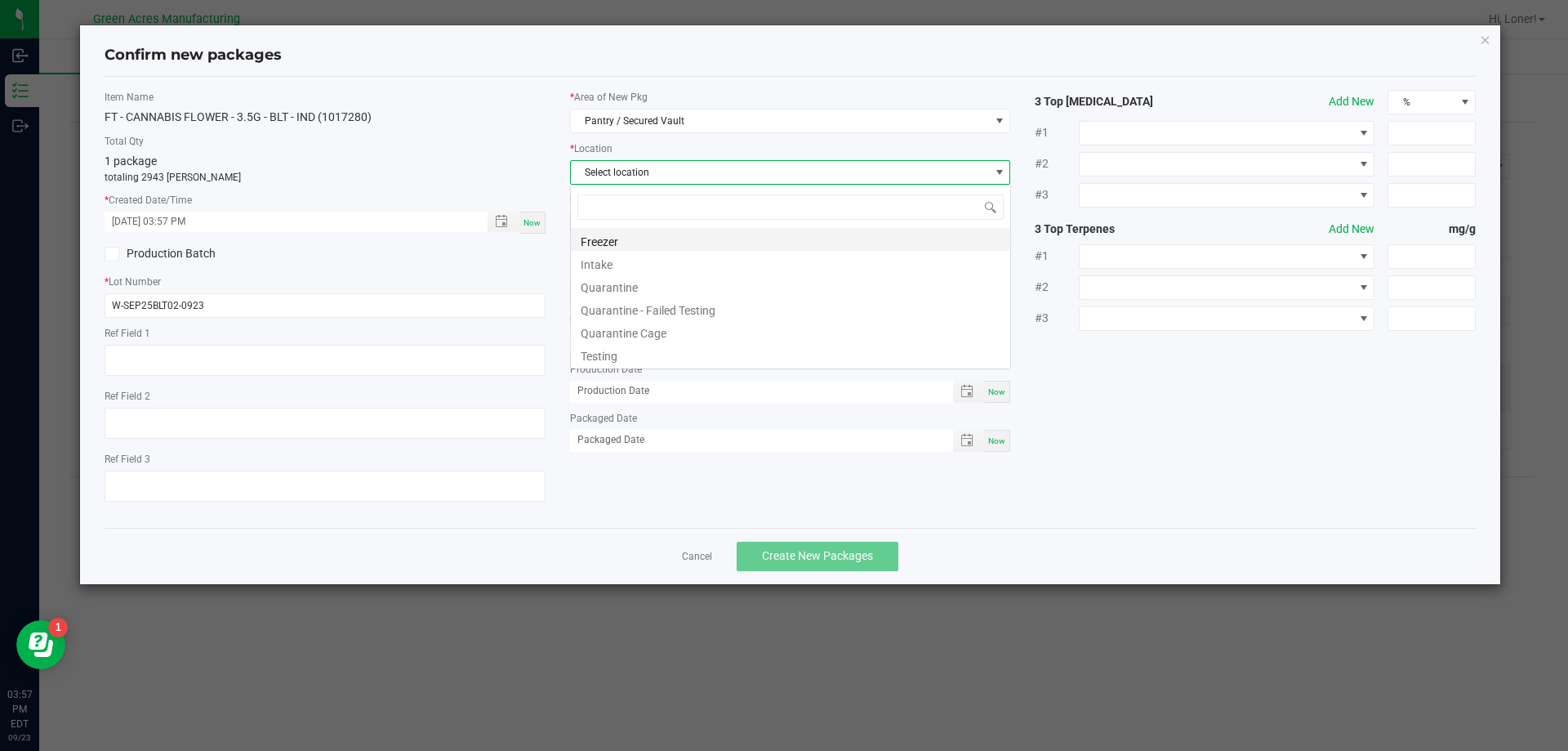
scroll to position [25, 441]
click at [654, 267] on li "Intake" at bounding box center [790, 262] width 440 height 23
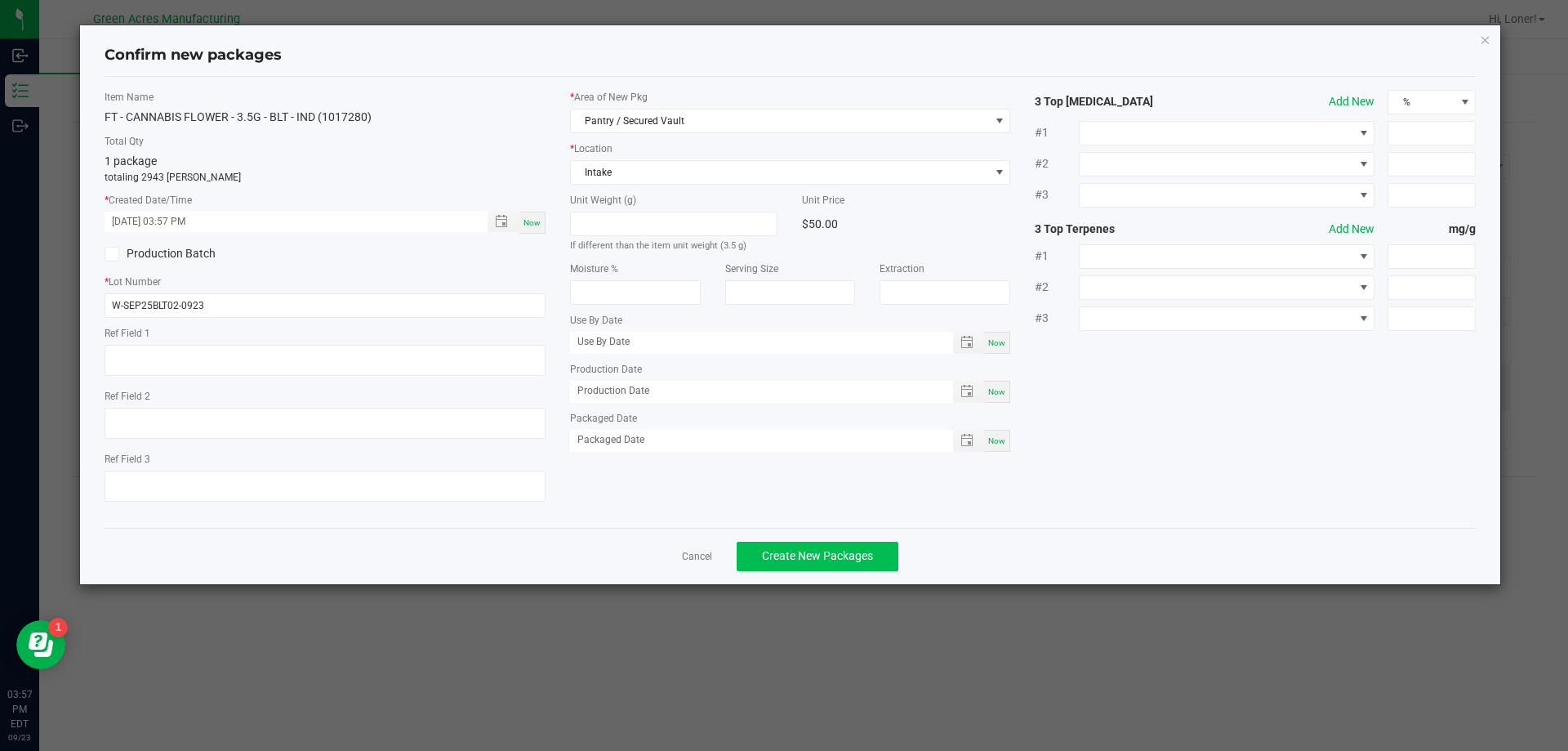
click at [802, 541] on div "Cancel Create New Packages" at bounding box center [790, 556] width 1372 height 57
click at [800, 554] on span "Create New Packages" at bounding box center [817, 556] width 111 height 13
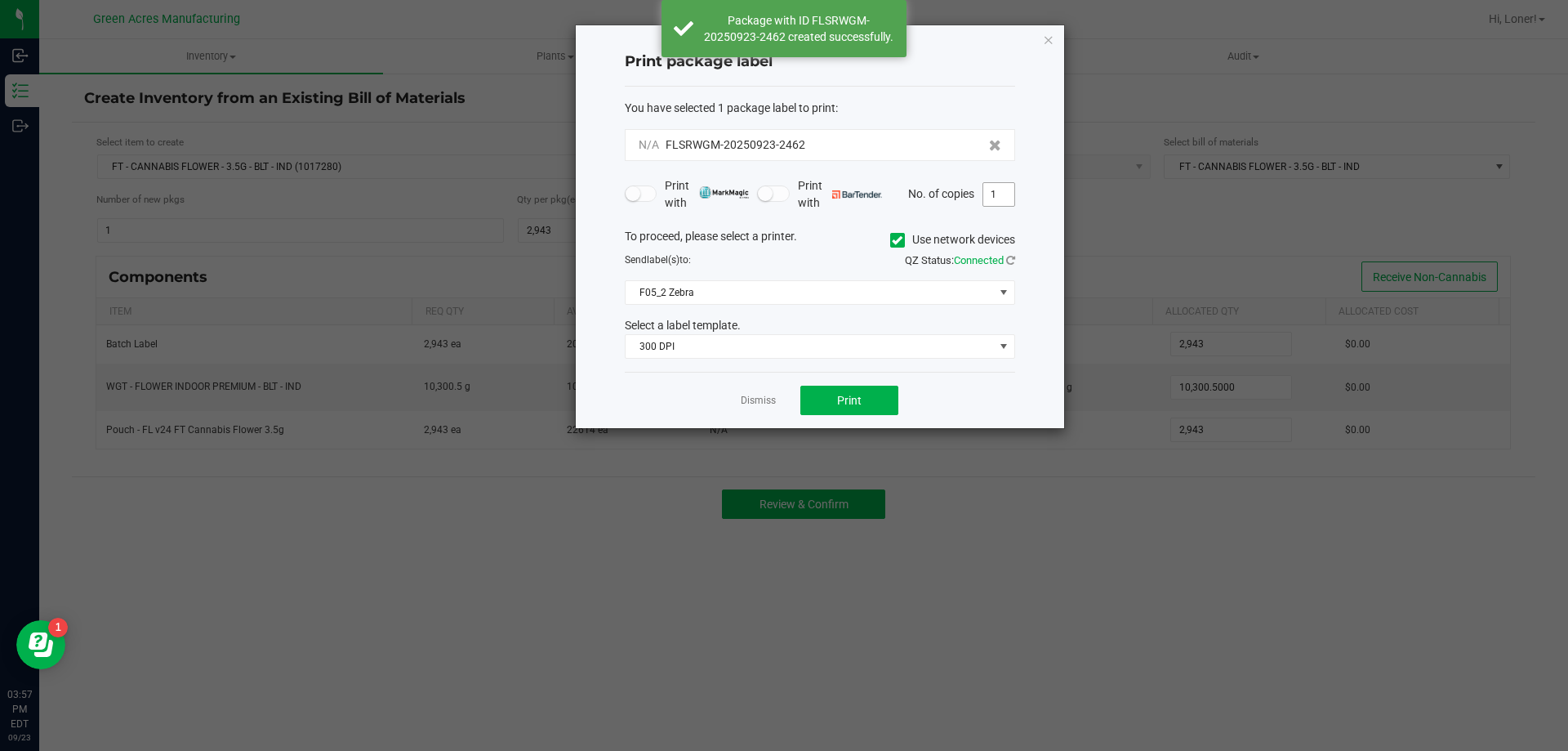
click at [1004, 198] on input "1" at bounding box center [999, 195] width 31 height 23
type input "2"
click at [591, 155] on div "Print package label You have selected 1 package label to print : N/A FLSRWGM-20…" at bounding box center [820, 227] width 488 height 403
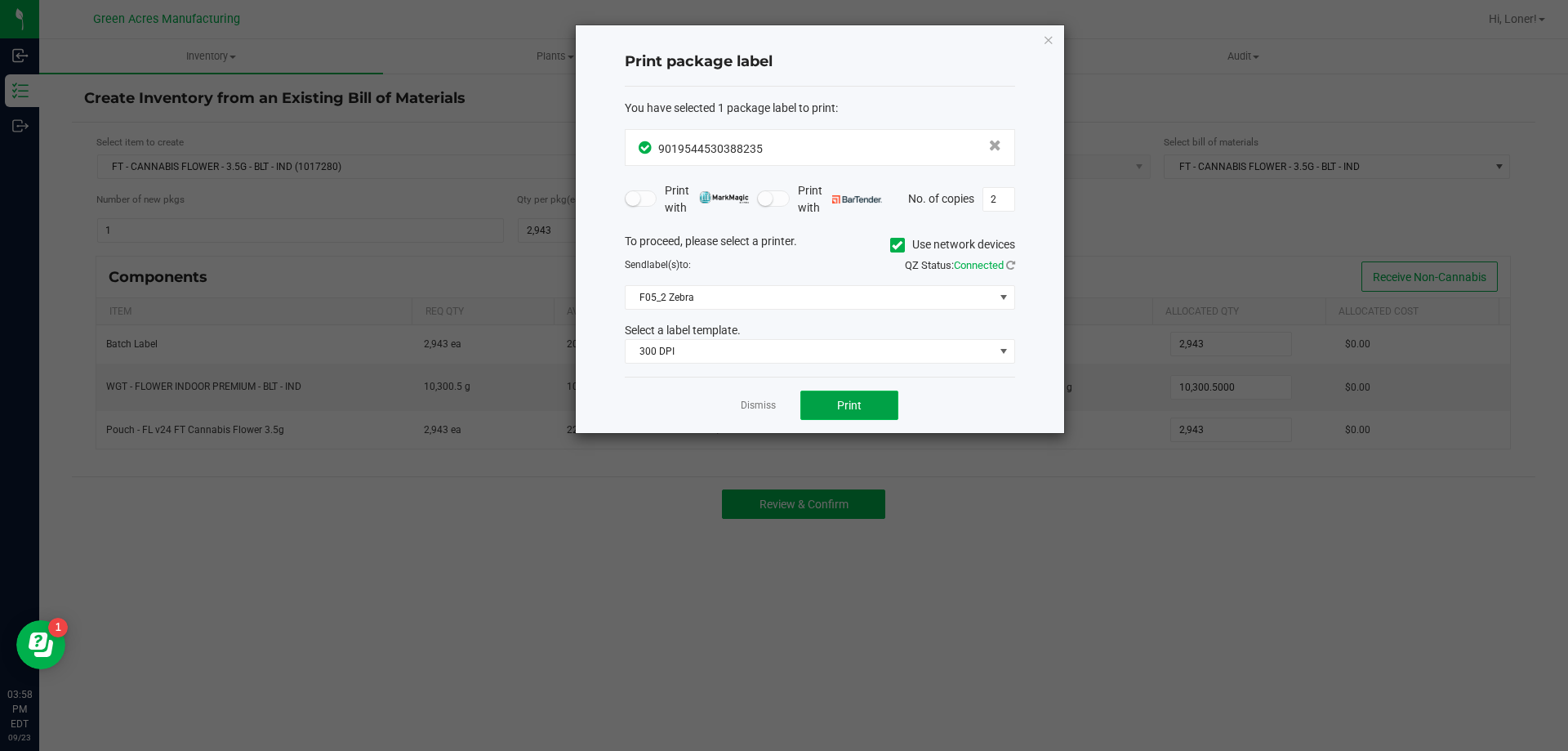
click at [847, 399] on span "Print" at bounding box center [849, 405] width 25 height 13
click at [765, 395] on div "Dismiss Print" at bounding box center [820, 405] width 391 height 57
click at [761, 407] on link "Dismiss" at bounding box center [758, 406] width 35 height 14
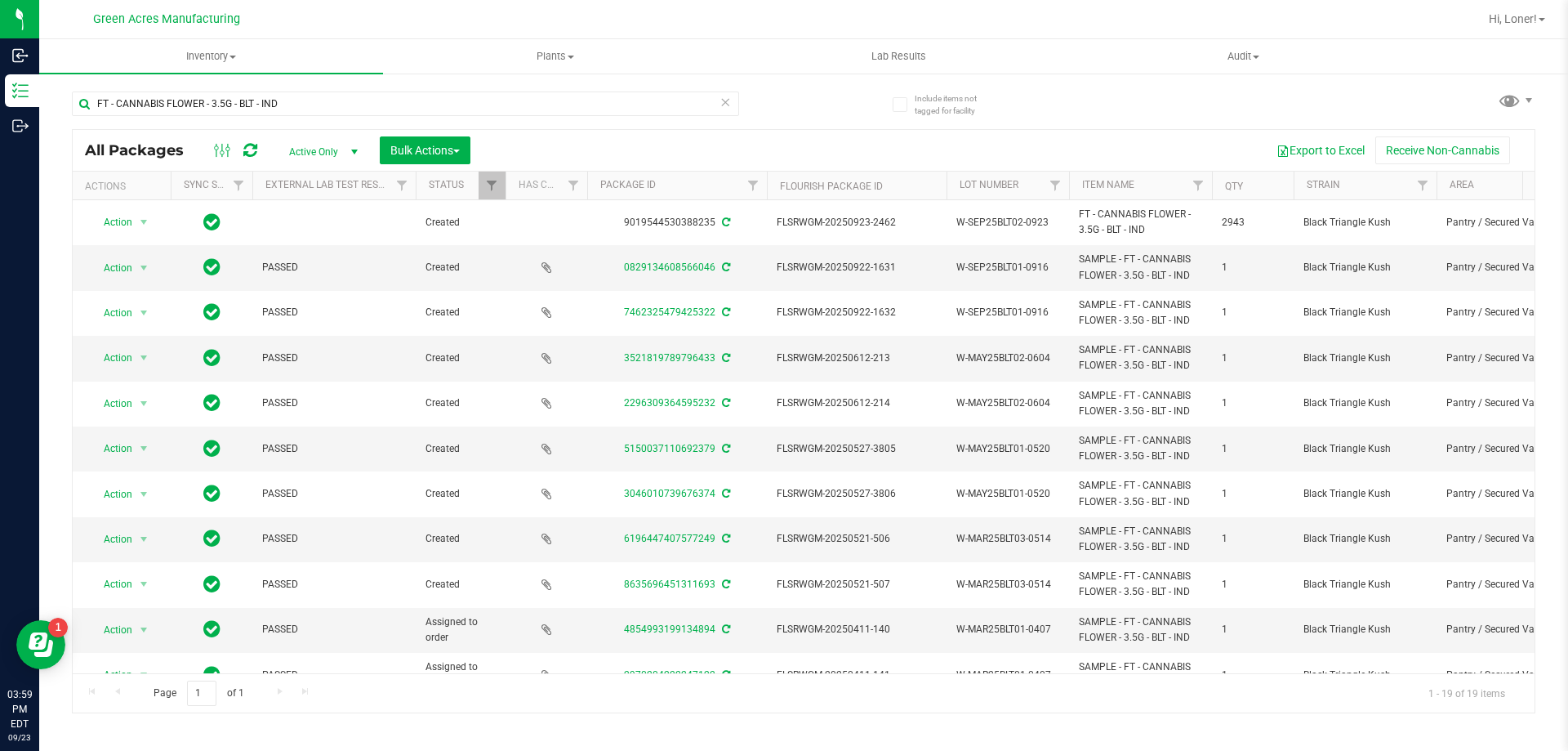
click at [727, 101] on icon at bounding box center [725, 101] width 11 height 20
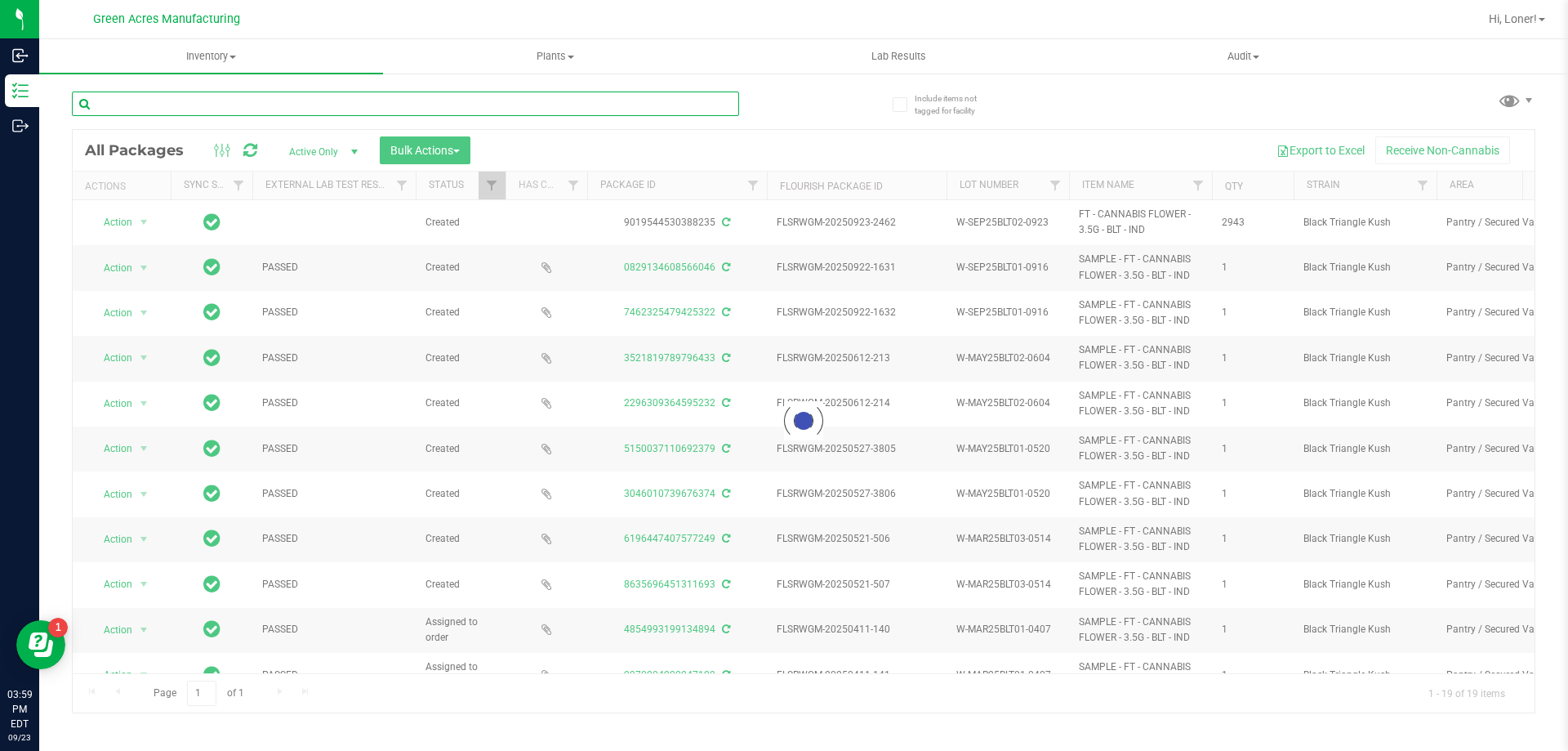
drag, startPoint x: 569, startPoint y: 113, endPoint x: 589, endPoint y: 84, distance: 35.2
click at [569, 112] on input "text" at bounding box center [405, 104] width 667 height 25
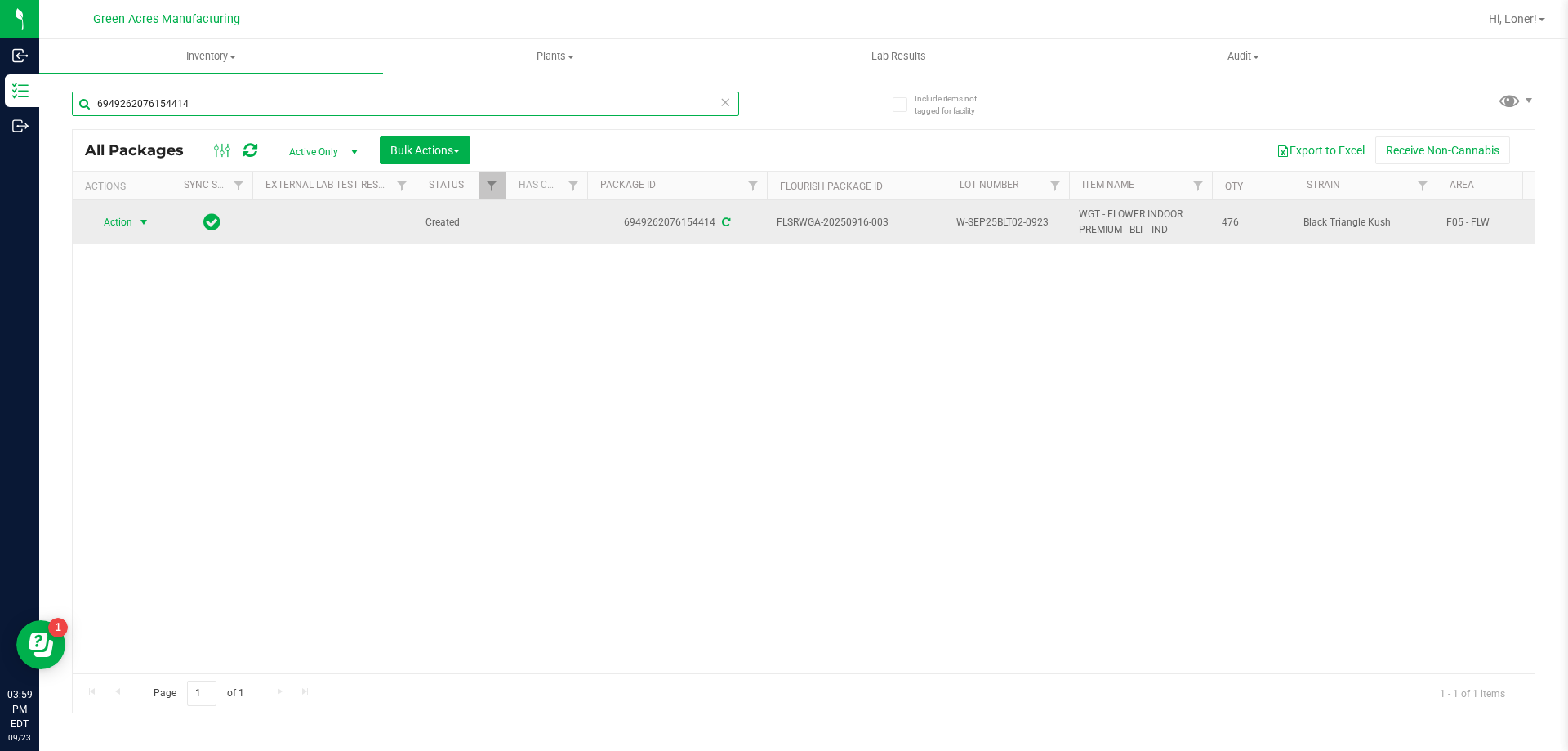
type input "6949262076154414"
click at [143, 220] on span "select" at bounding box center [143, 222] width 13 height 13
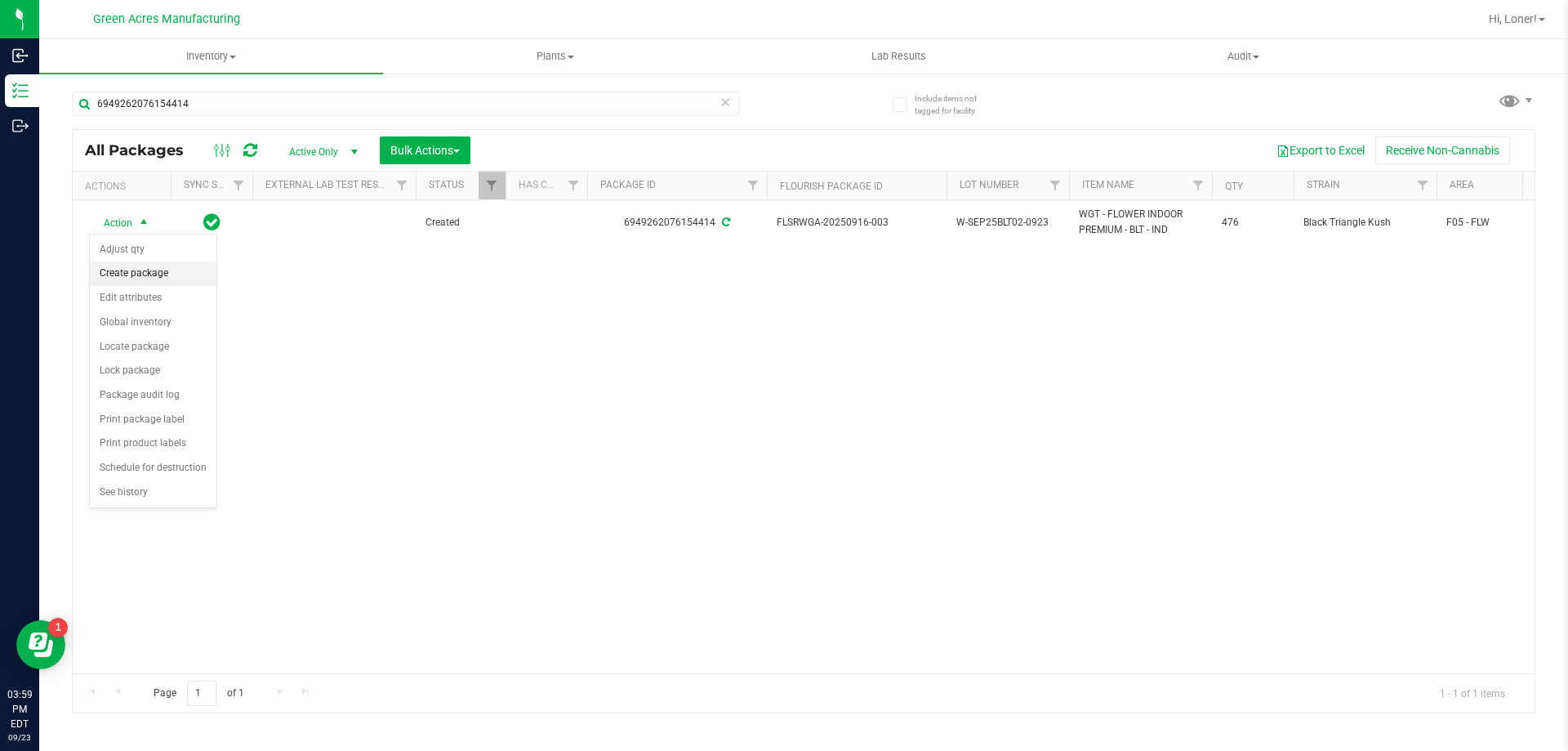
click at [165, 277] on li "Create package" at bounding box center [153, 273] width 127 height 25
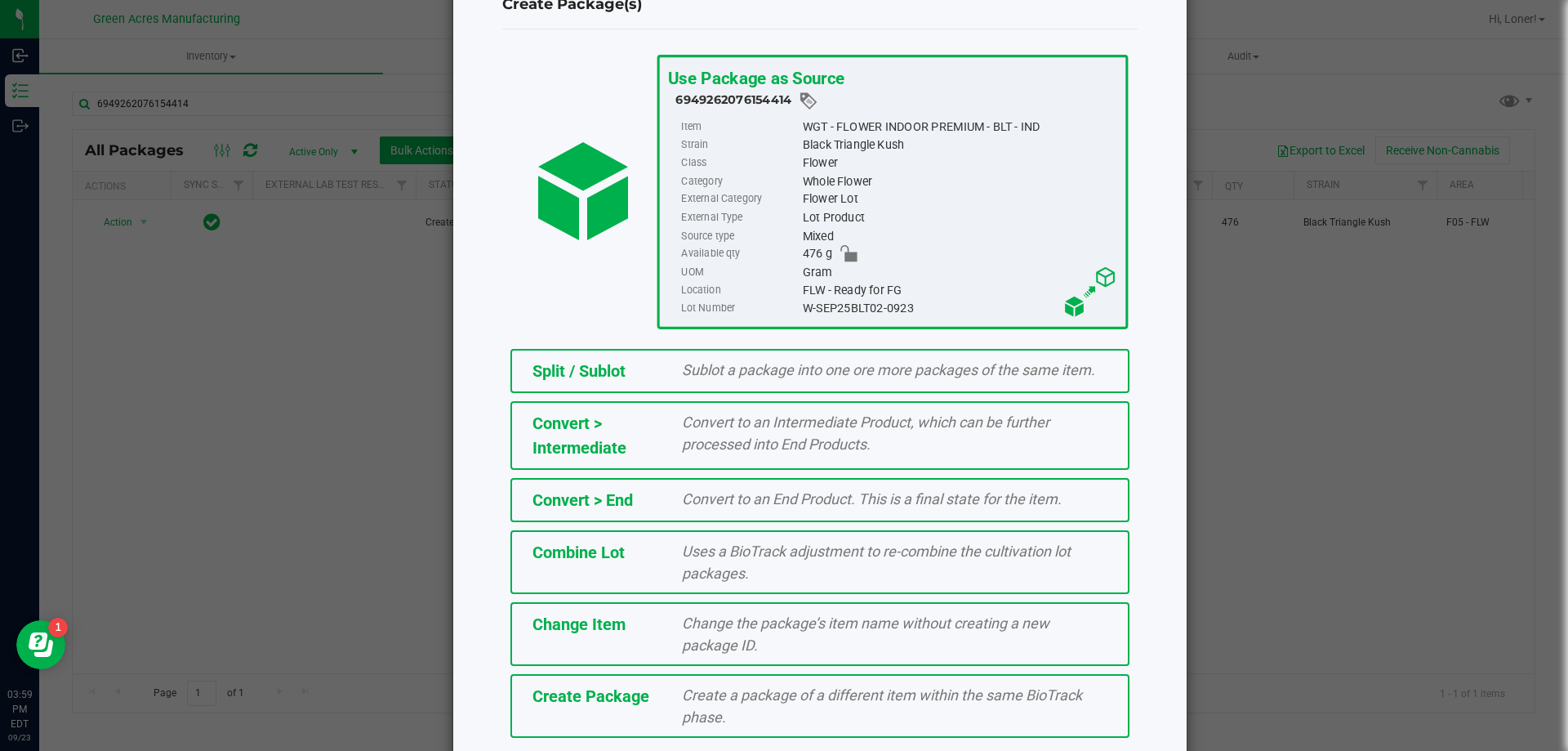
scroll to position [117, 0]
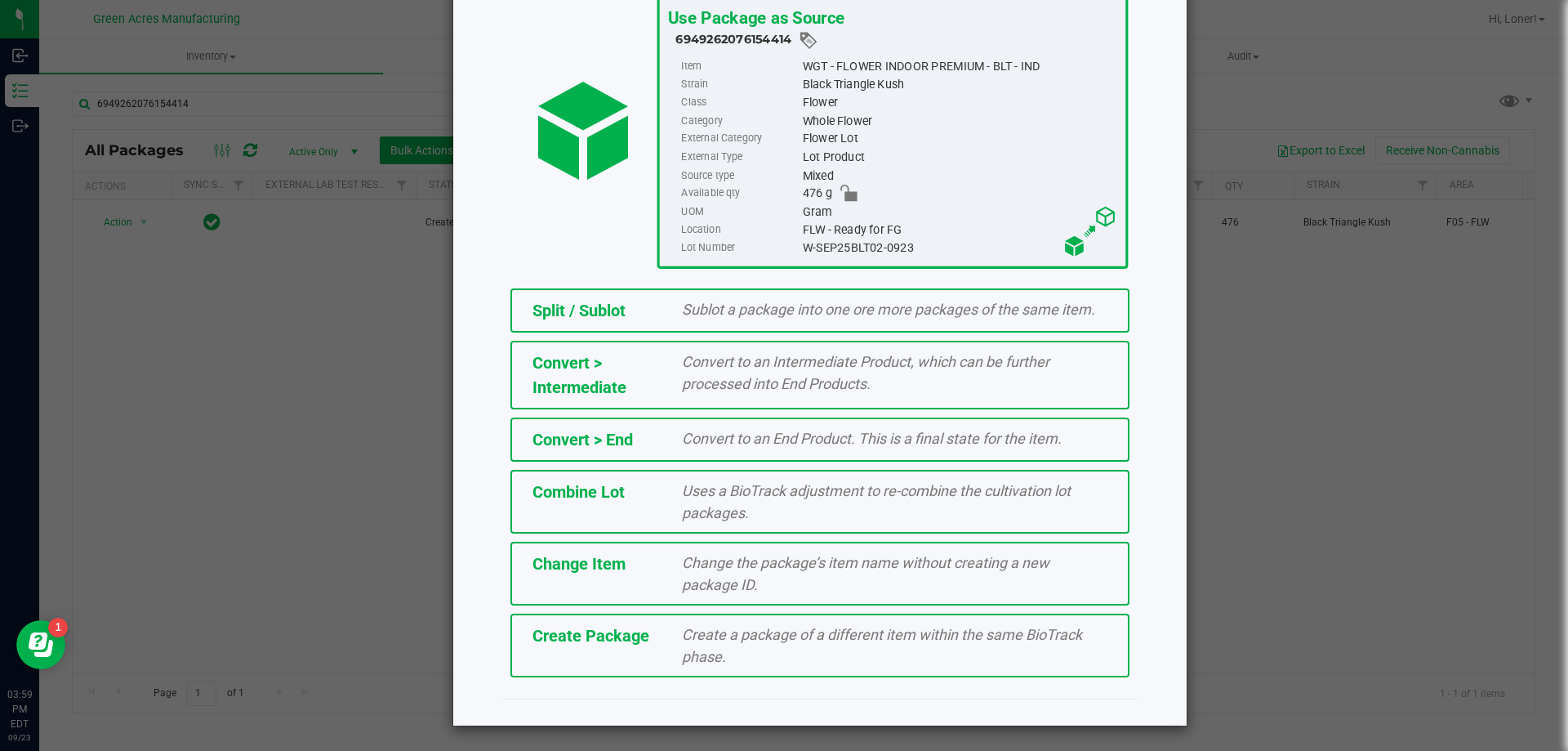
click at [764, 682] on div "Split / Sublot Sublot a package into one ore more packages of the same item. Co…" at bounding box center [820, 483] width 660 height 406
click at [757, 657] on div "Create a package of a different item within the same BioTrack phase." at bounding box center [895, 645] width 450 height 44
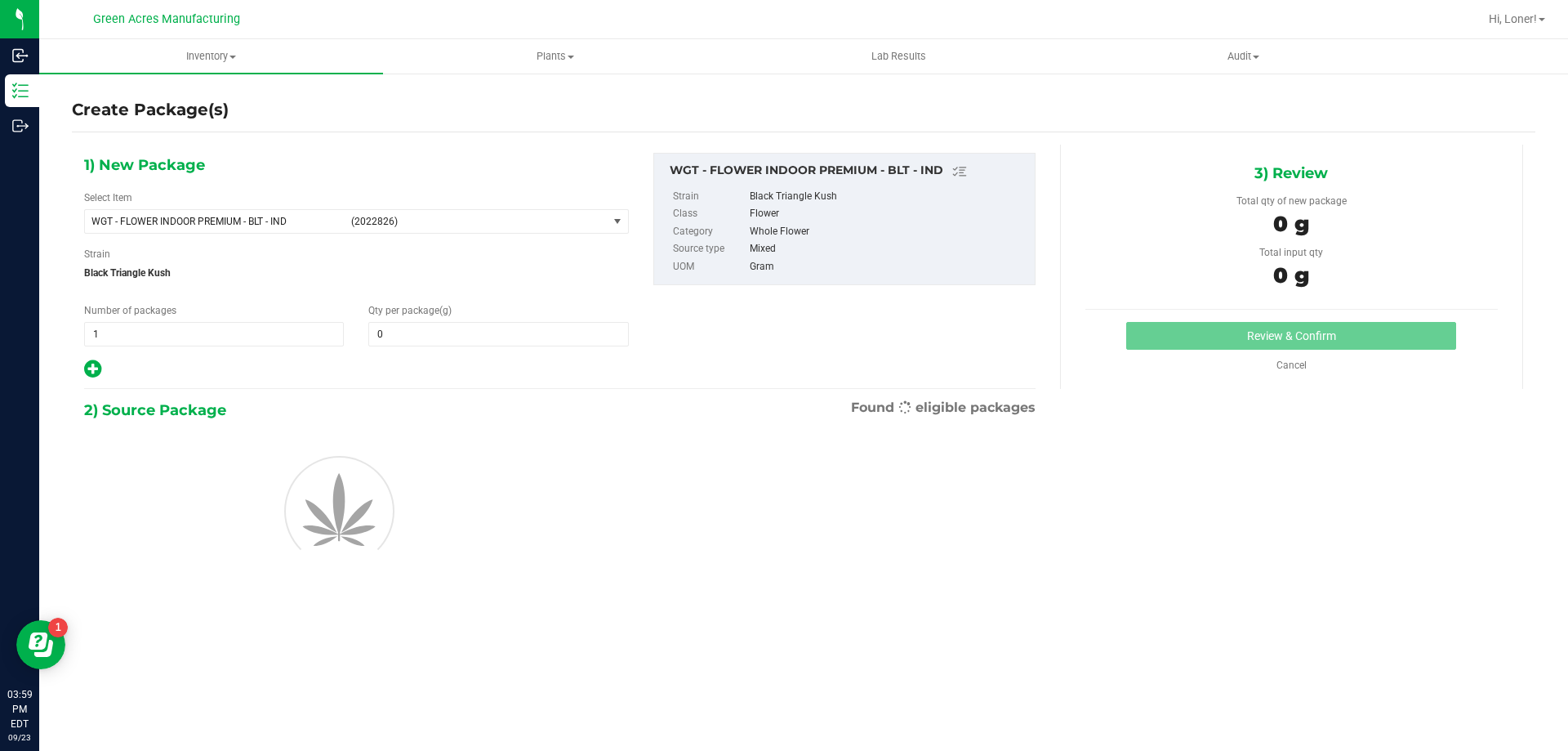
type input "0.0000"
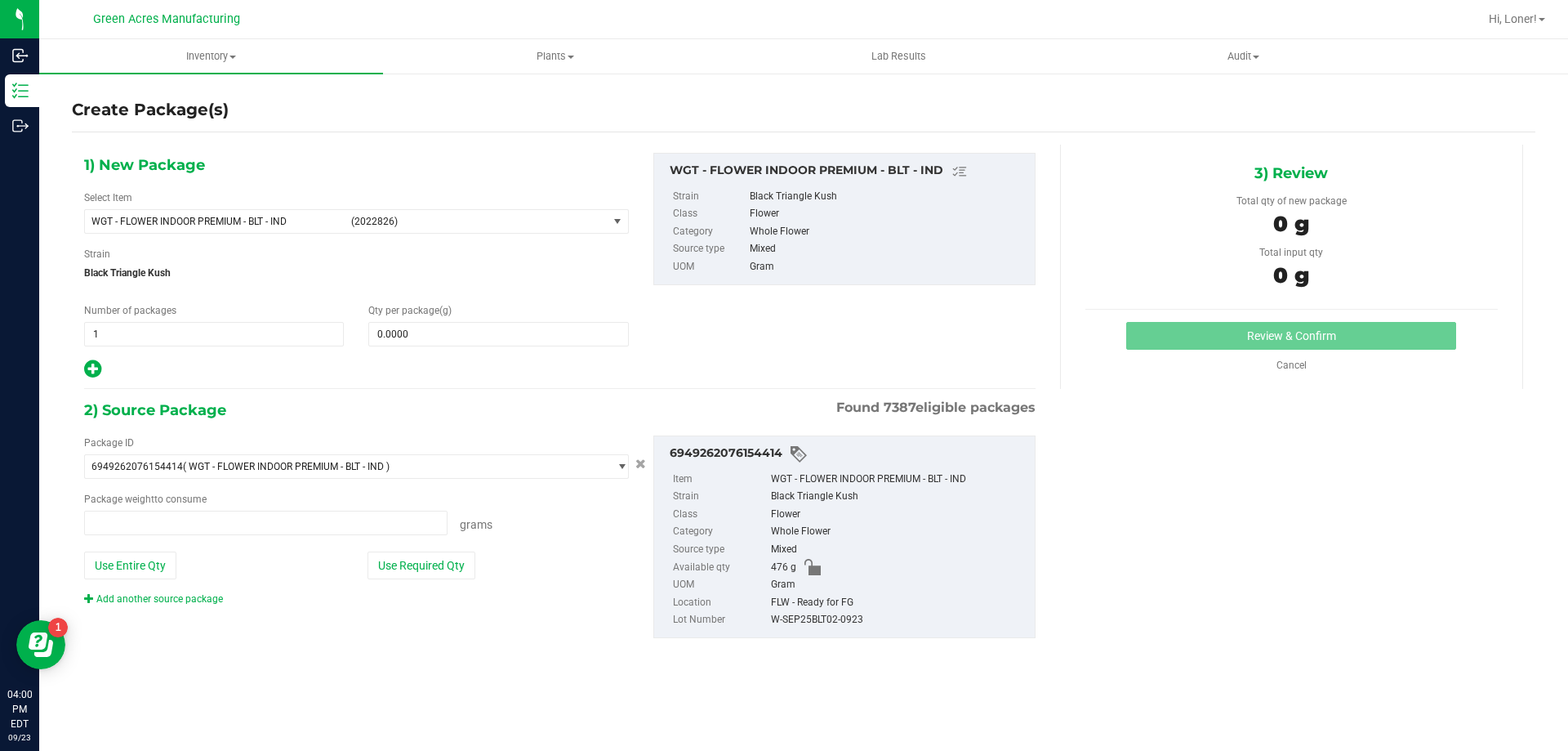
type input "0.0000 g"
click at [583, 336] on span at bounding box center [498, 334] width 260 height 25
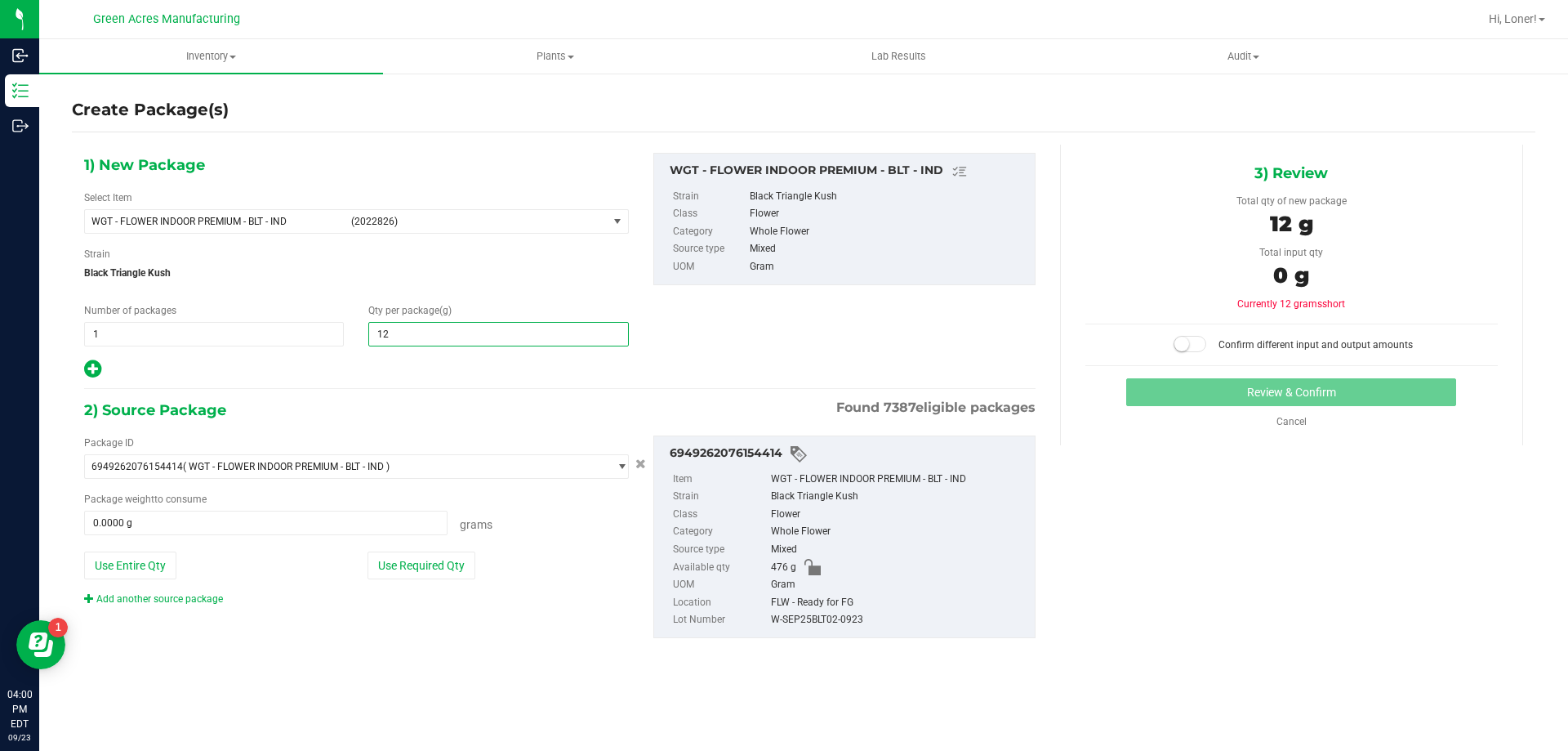
type input "120"
type input "120.0000"
drag, startPoint x: 399, startPoint y: 571, endPoint x: 787, endPoint y: 609, distance: 389.9
click at [404, 570] on button "Use Required Qty" at bounding box center [422, 565] width 108 height 27
type input "120.0000 g"
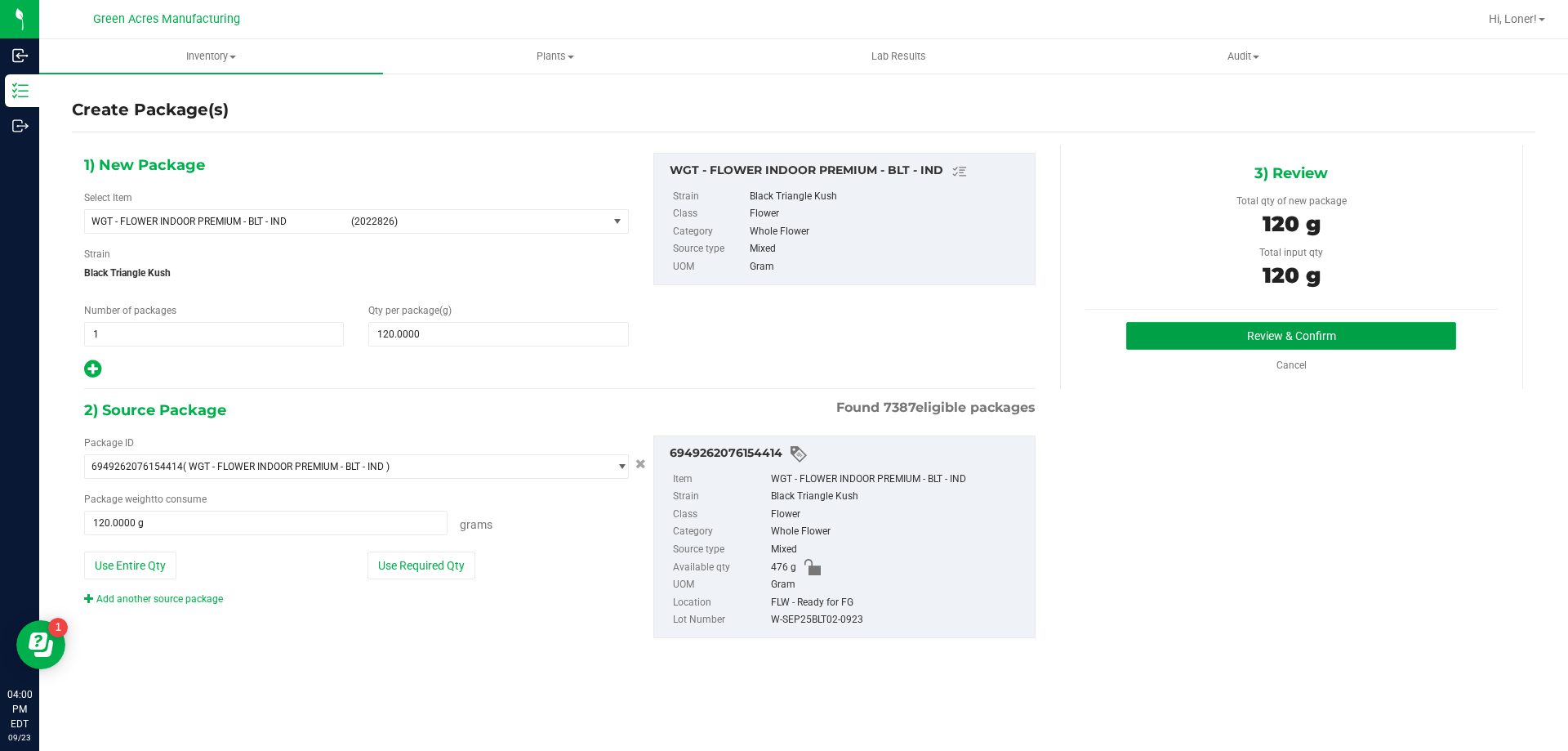
click at [1185, 334] on button "Review & Confirm" at bounding box center [1290, 336] width 330 height 27
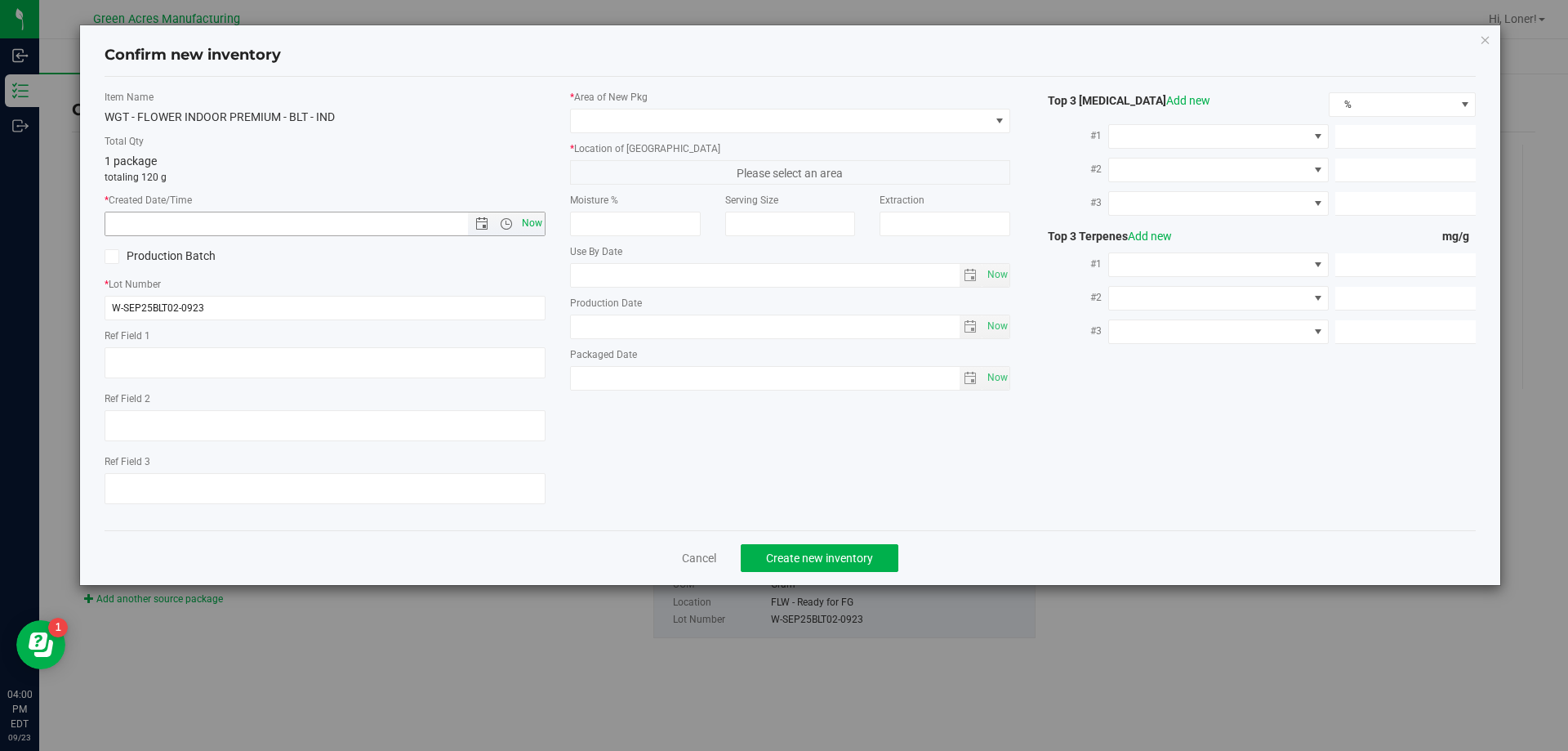
click at [526, 219] on span "Now" at bounding box center [531, 224] width 27 height 24
type input "[DATE] 4:00 PM"
click at [587, 130] on span at bounding box center [780, 121] width 419 height 23
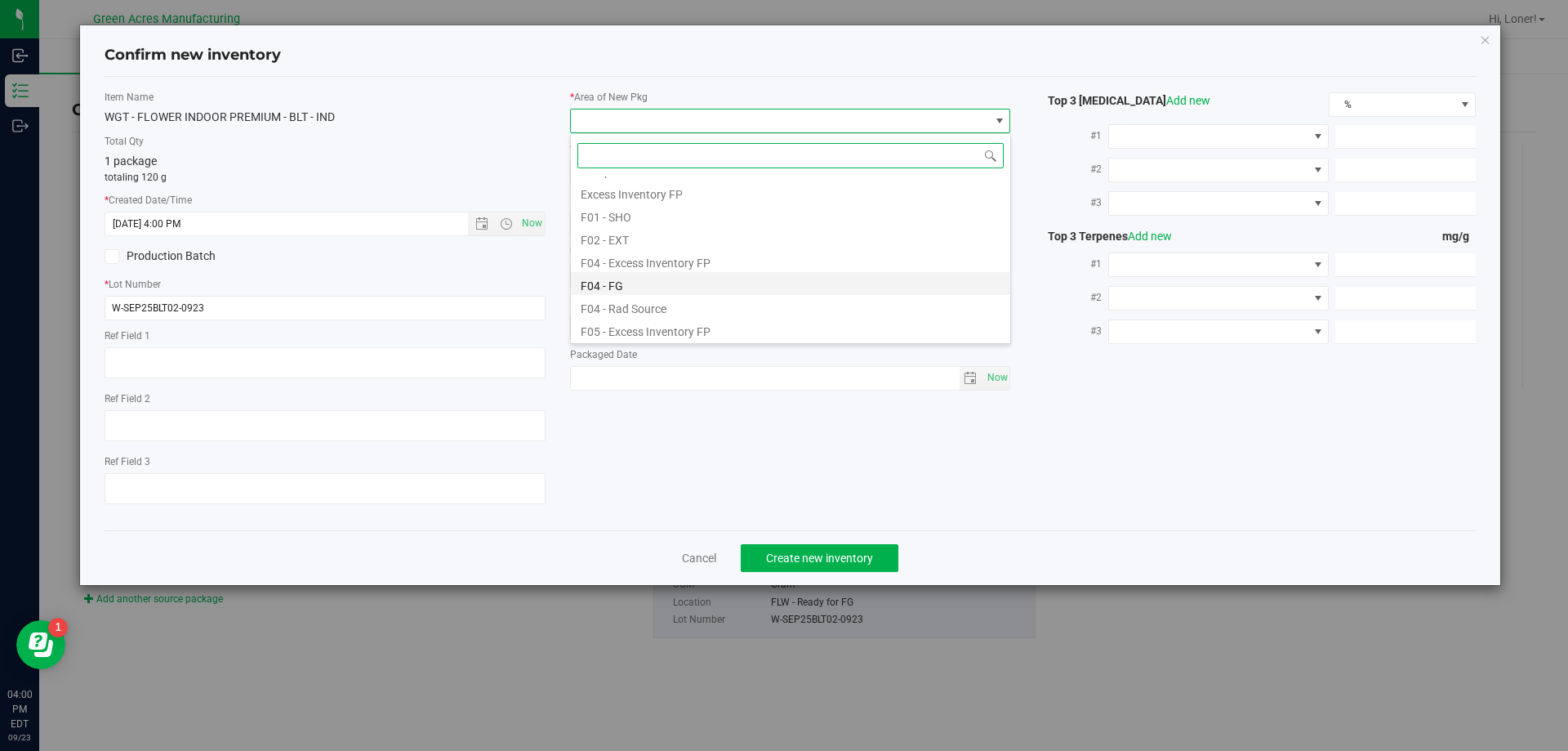
scroll to position [81, 0]
click at [626, 243] on li "F04 - FG" at bounding box center [790, 243] width 440 height 23
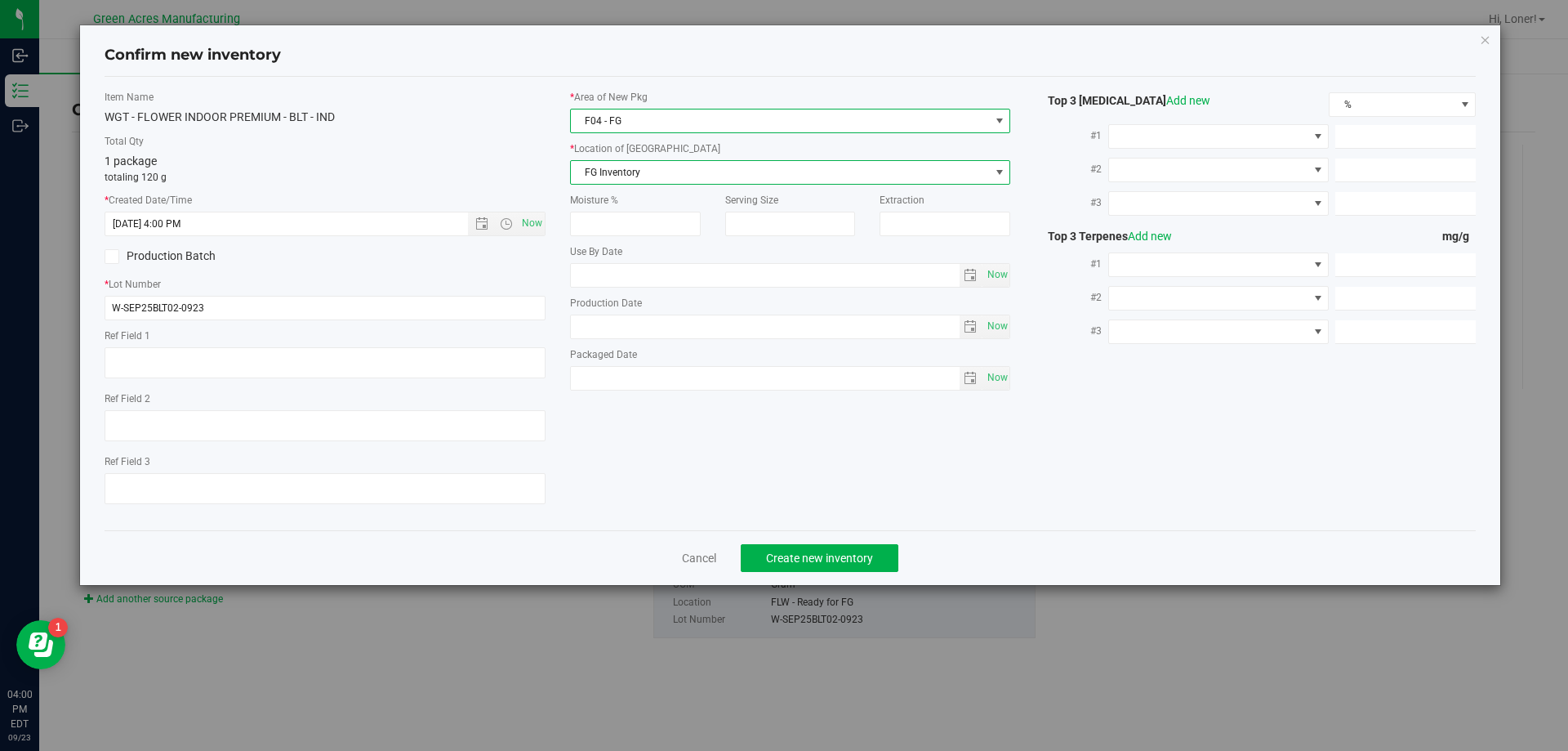
click at [635, 178] on span "FG Inventory" at bounding box center [780, 172] width 419 height 23
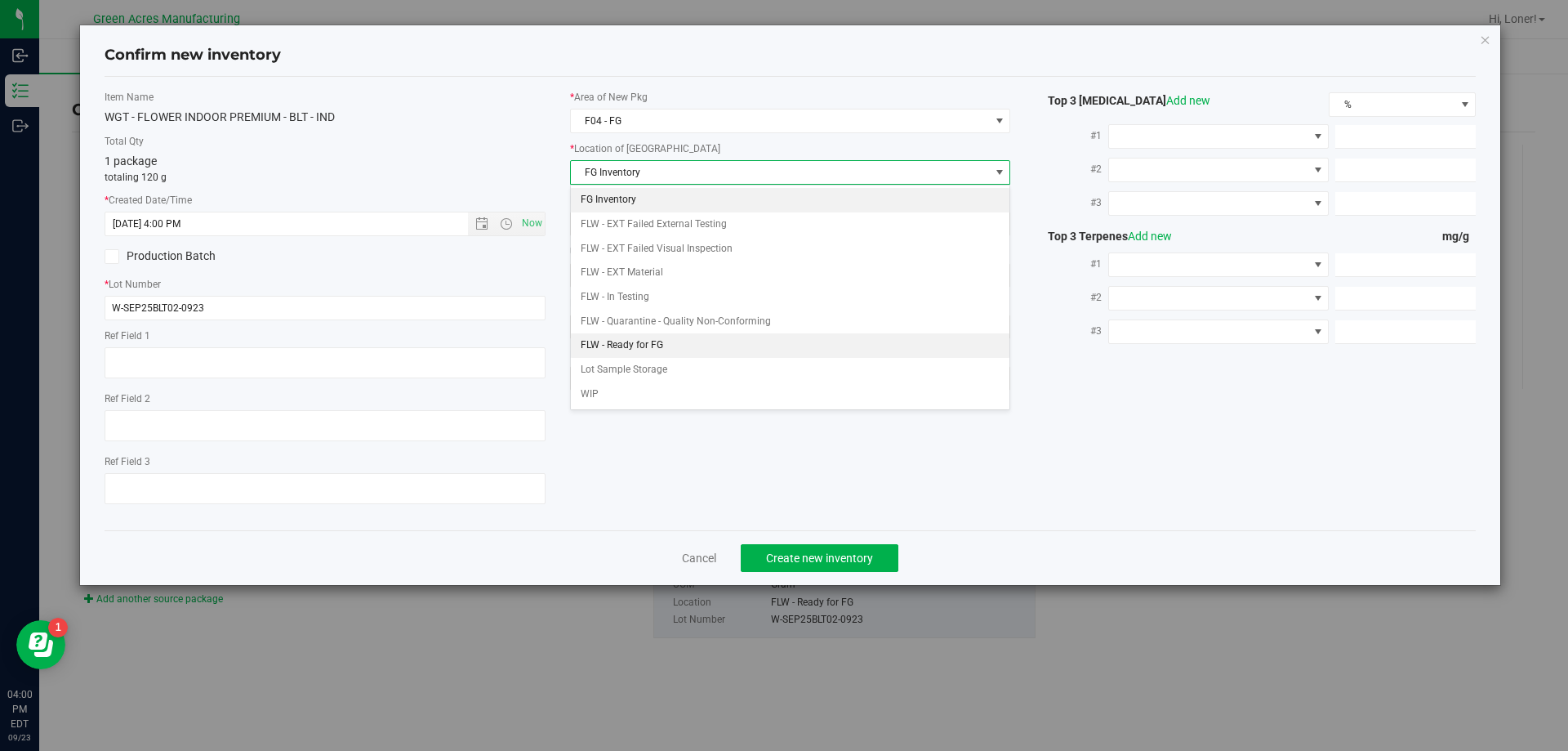
click at [641, 349] on li "FLW - Ready for FG" at bounding box center [790, 345] width 440 height 25
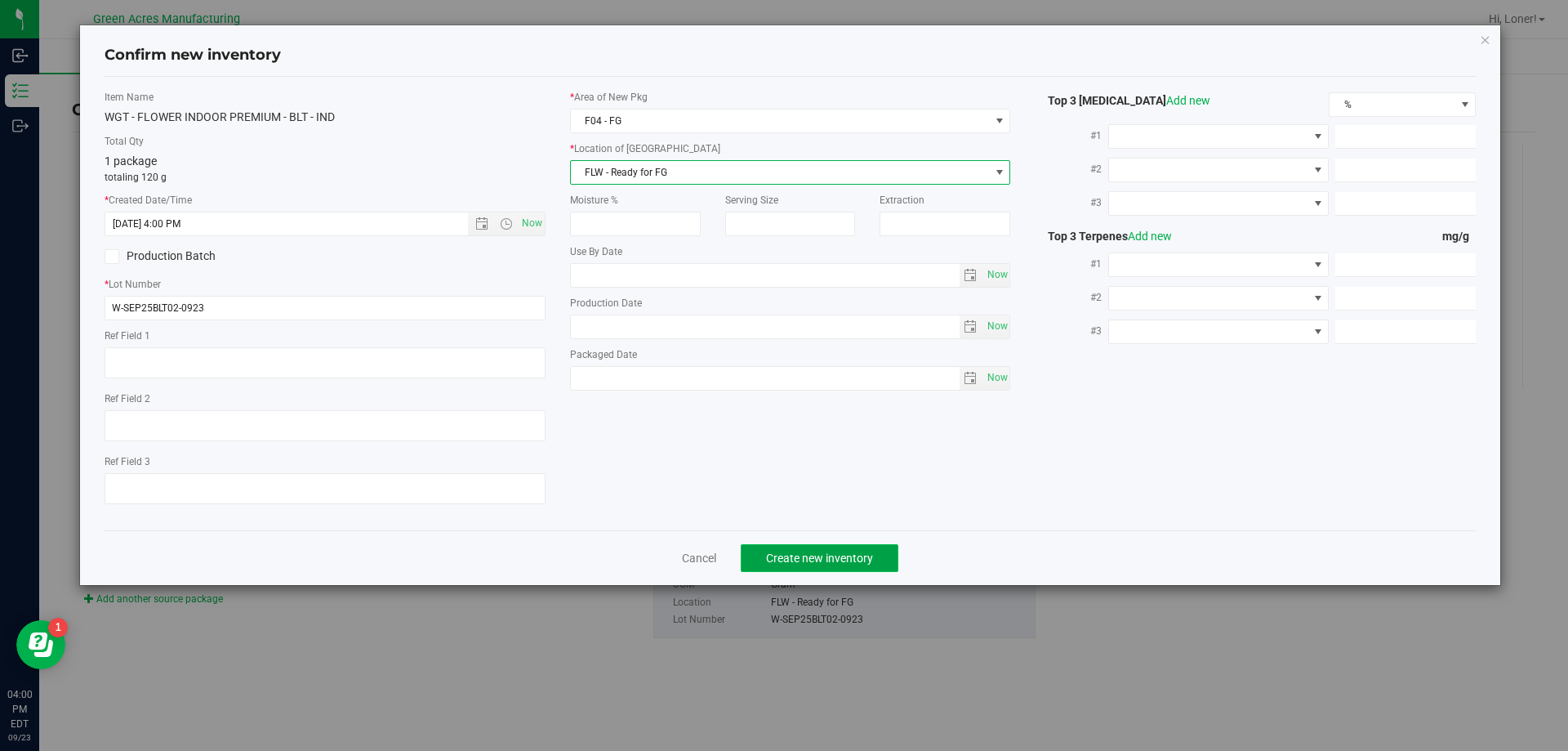
click at [772, 545] on button "Create new inventory" at bounding box center [820, 558] width 158 height 27
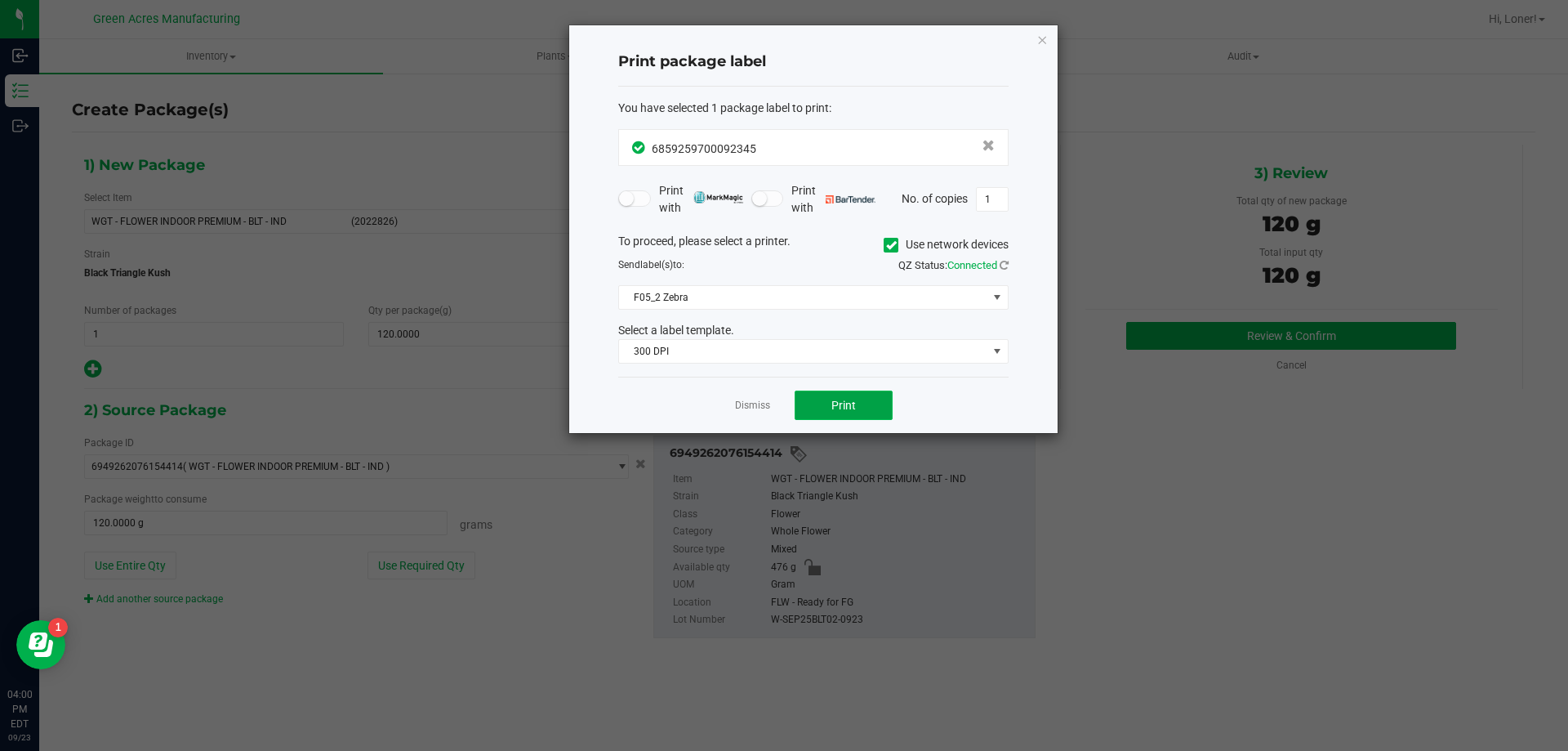
click at [871, 407] on button "Print" at bounding box center [843, 406] width 98 height 29
click at [746, 412] on link "Dismiss" at bounding box center [752, 406] width 35 height 14
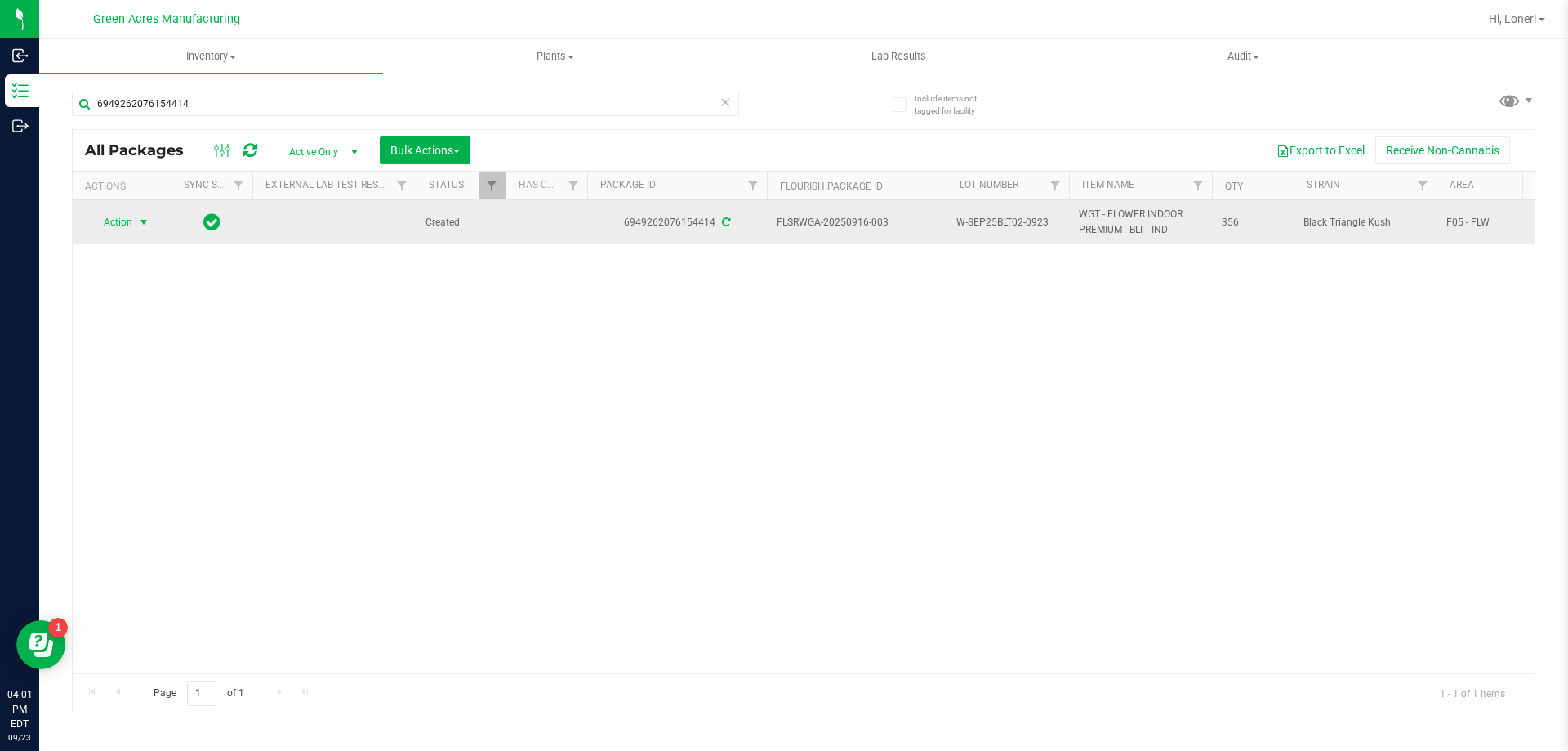
click at [138, 225] on span "select" at bounding box center [143, 222] width 13 height 13
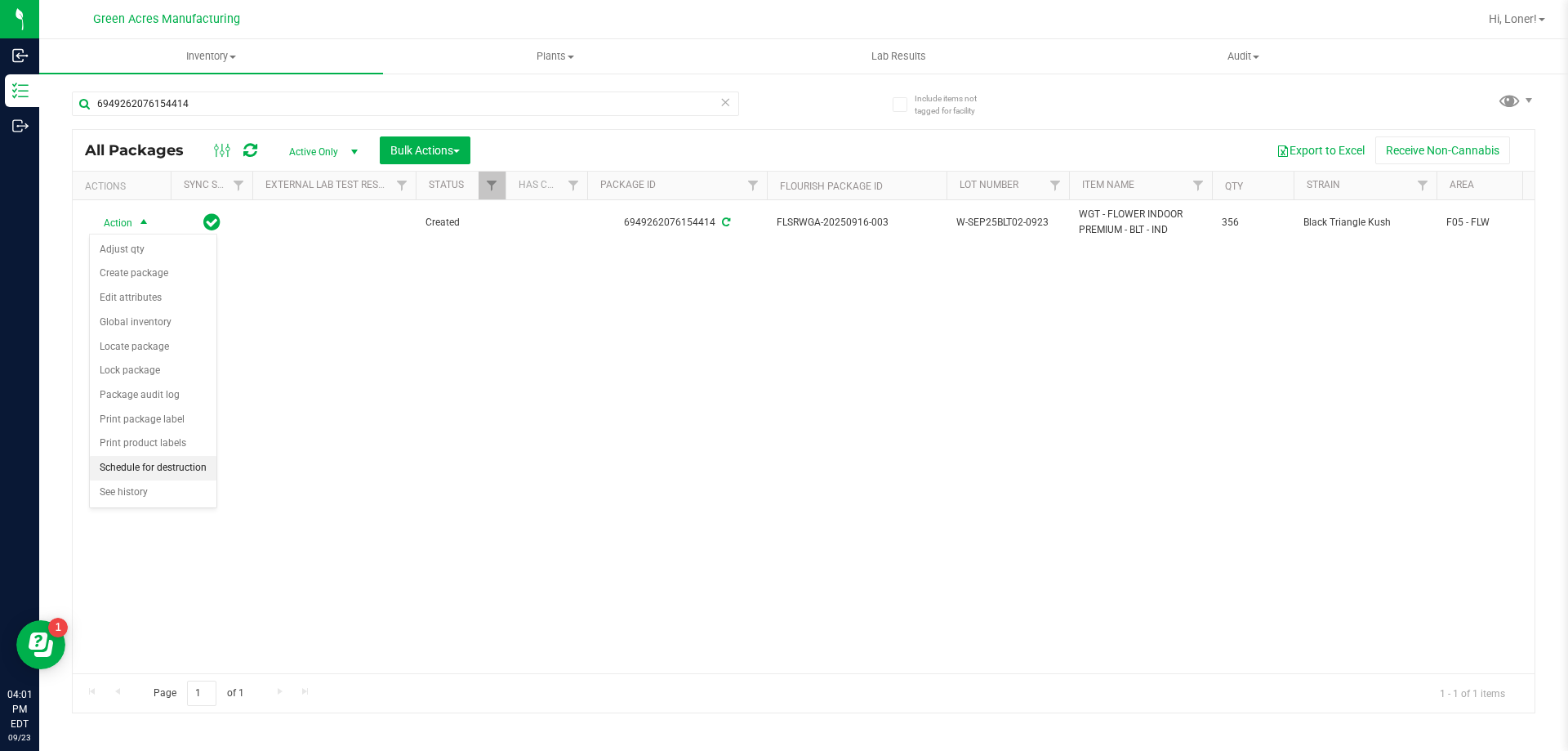
click at [162, 466] on li "Schedule for destruction" at bounding box center [153, 468] width 127 height 25
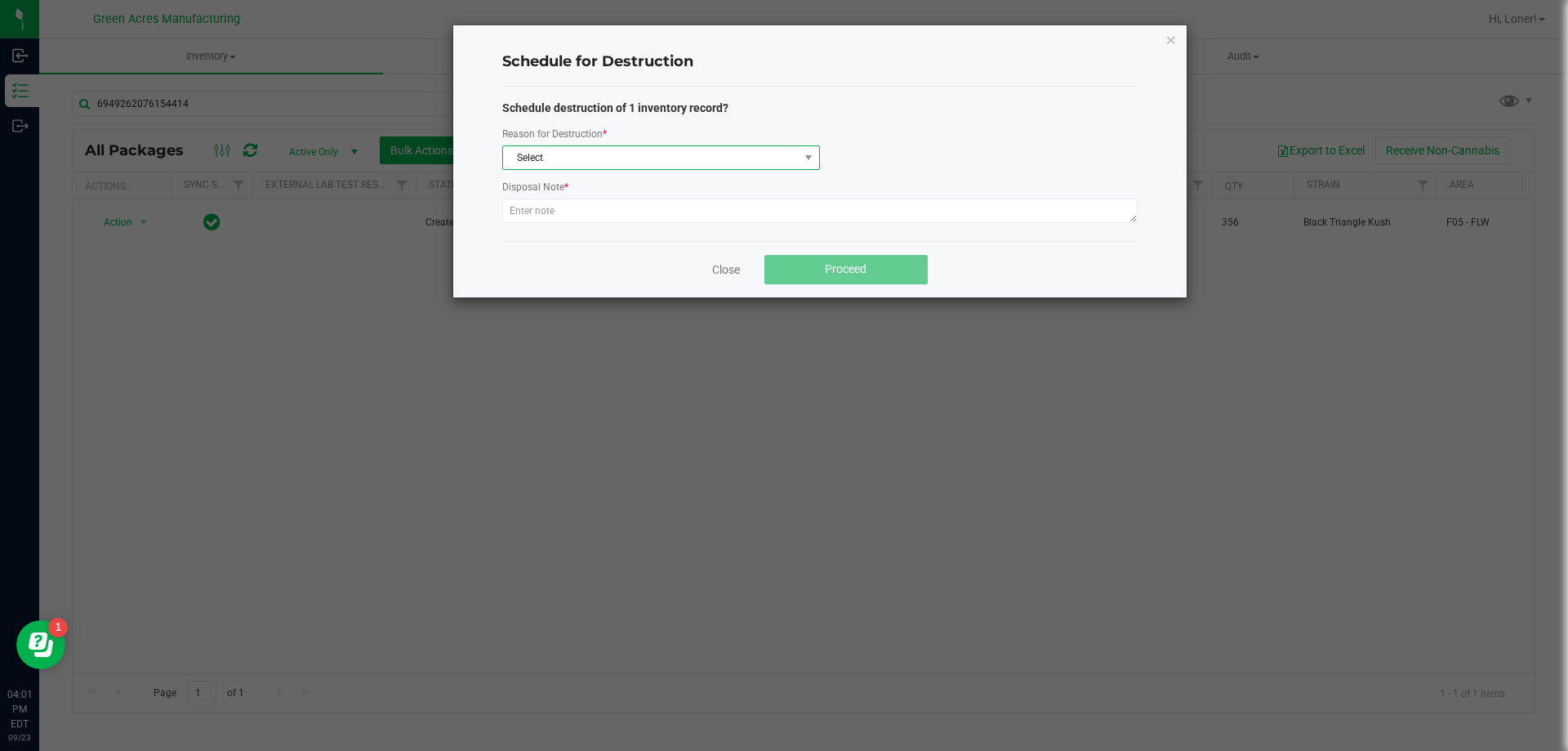
click at [572, 159] on span "Select" at bounding box center [650, 158] width 296 height 23
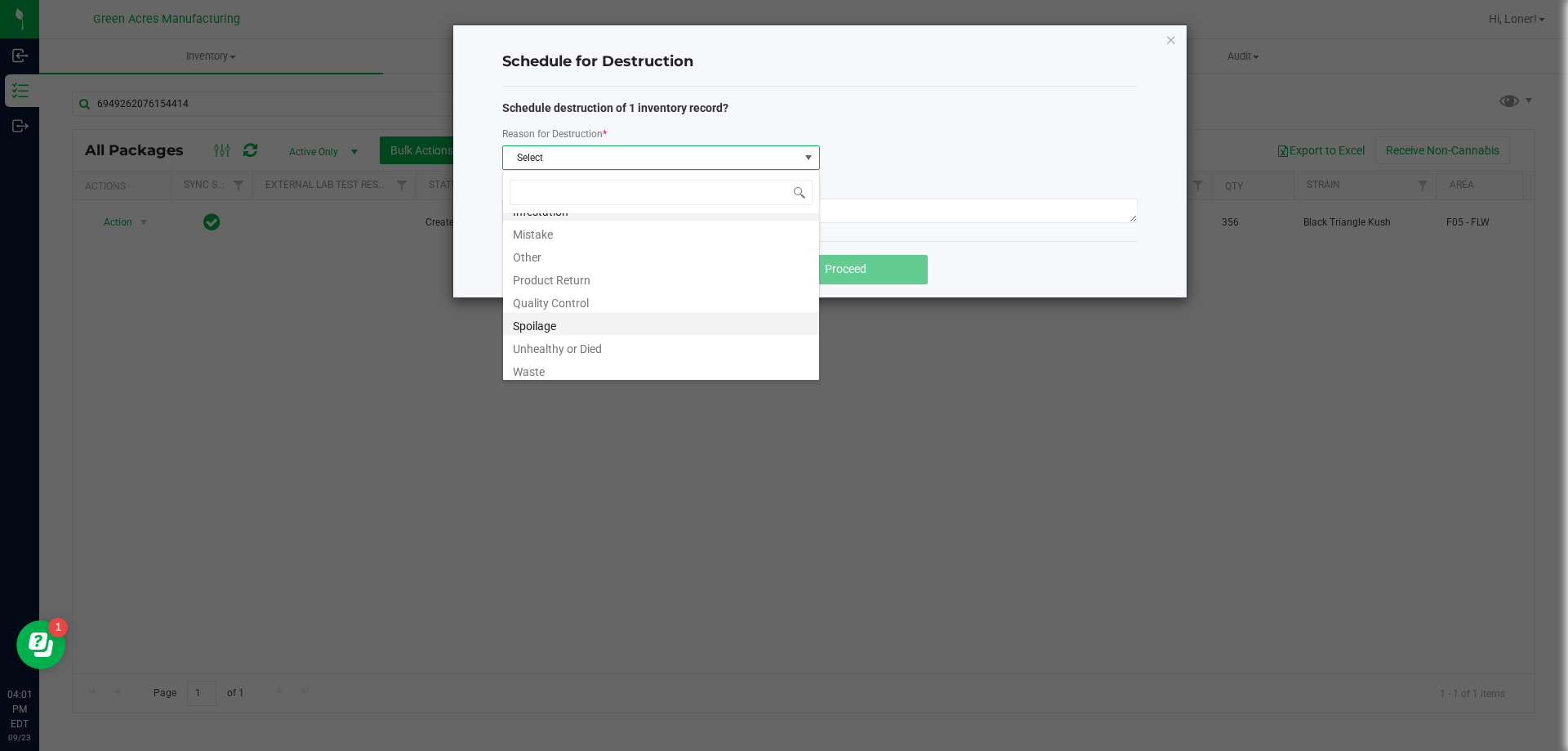
scroll to position [20, 0]
click at [551, 357] on li "Waste" at bounding box center [661, 365] width 316 height 23
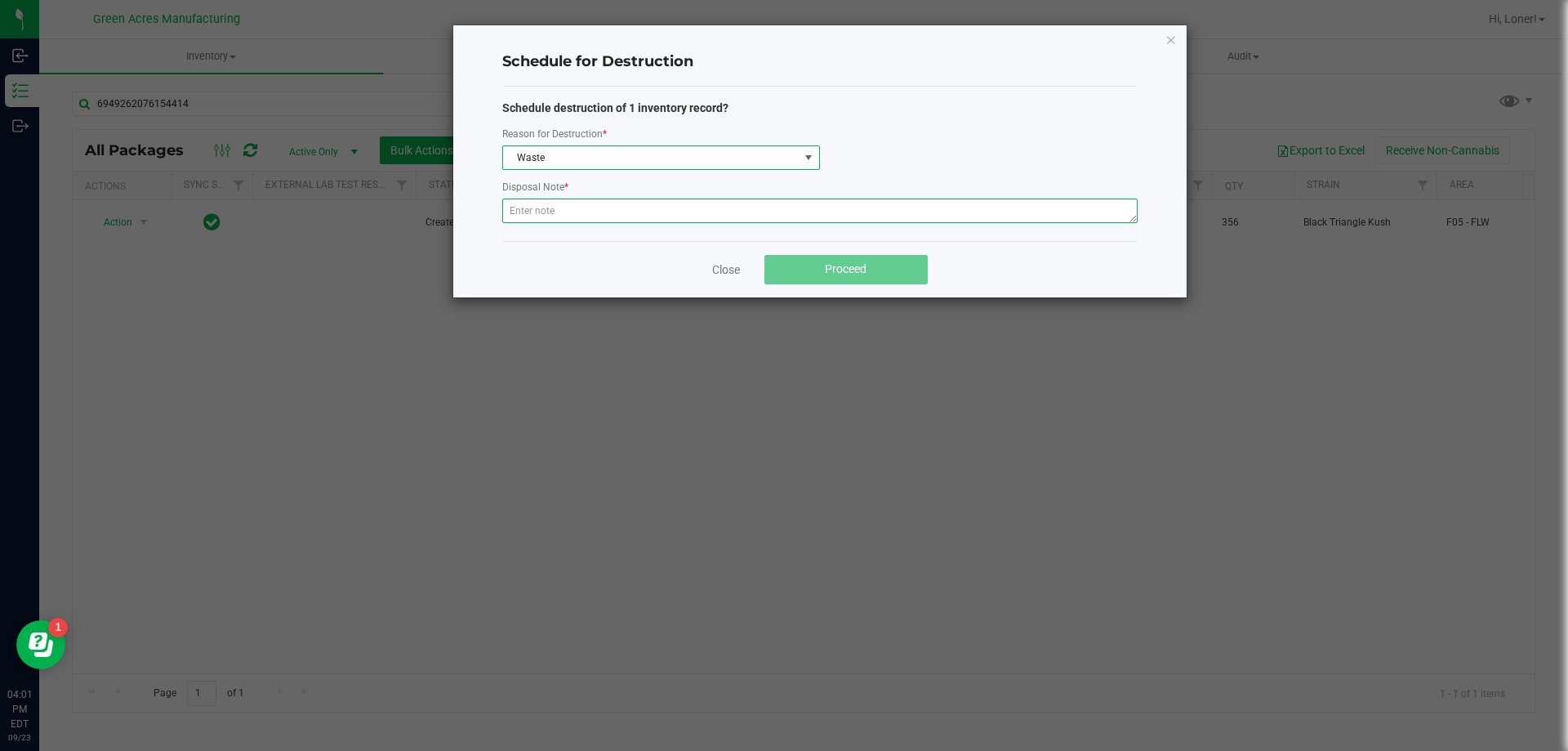
click at [551, 202] on textarea at bounding box center [820, 211] width 636 height 25
paste textarea "WASTE FROM WHOLE FLOWER PACKING PROCESS"
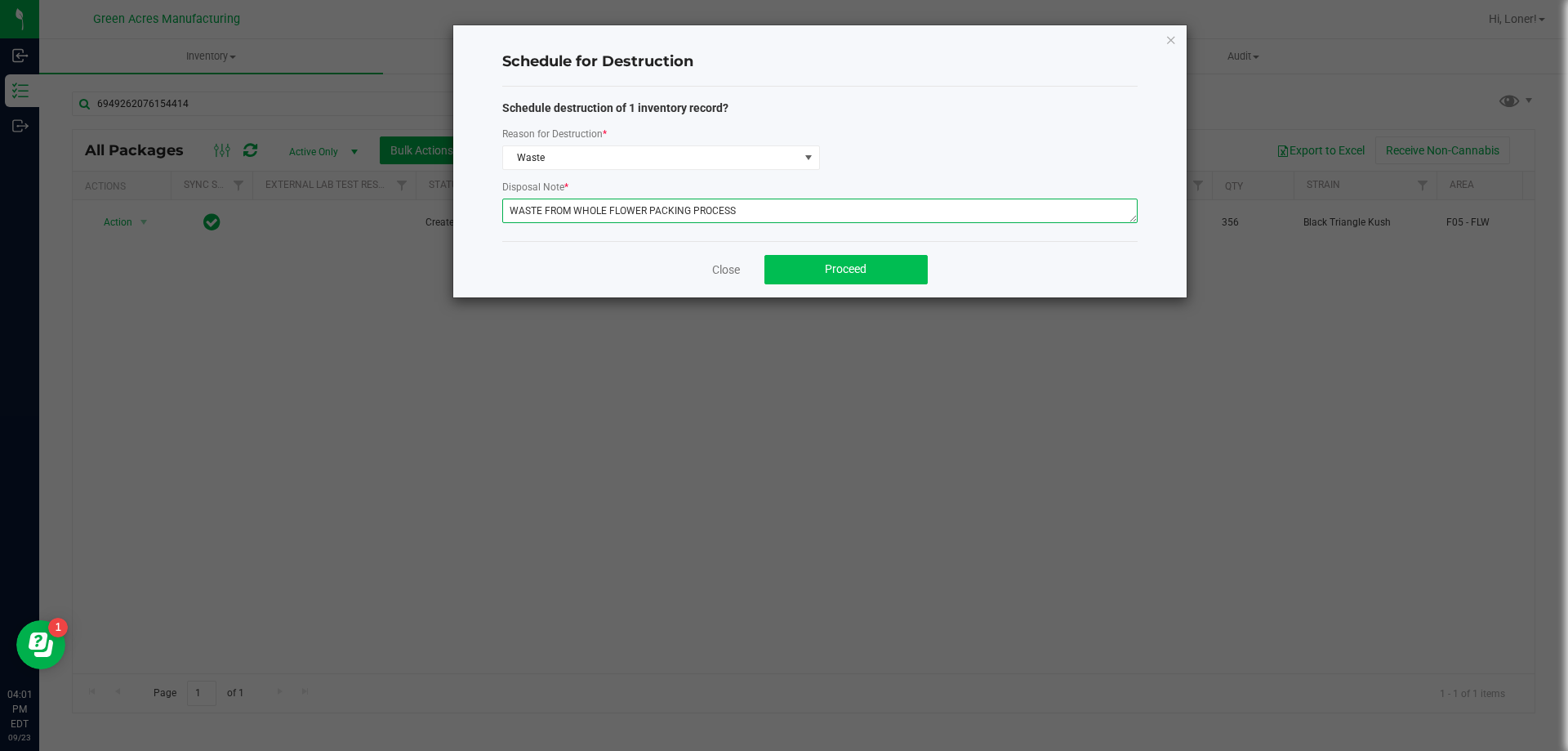
type textarea "WASTE FROM WHOLE FLOWER PACKING PROCESS"
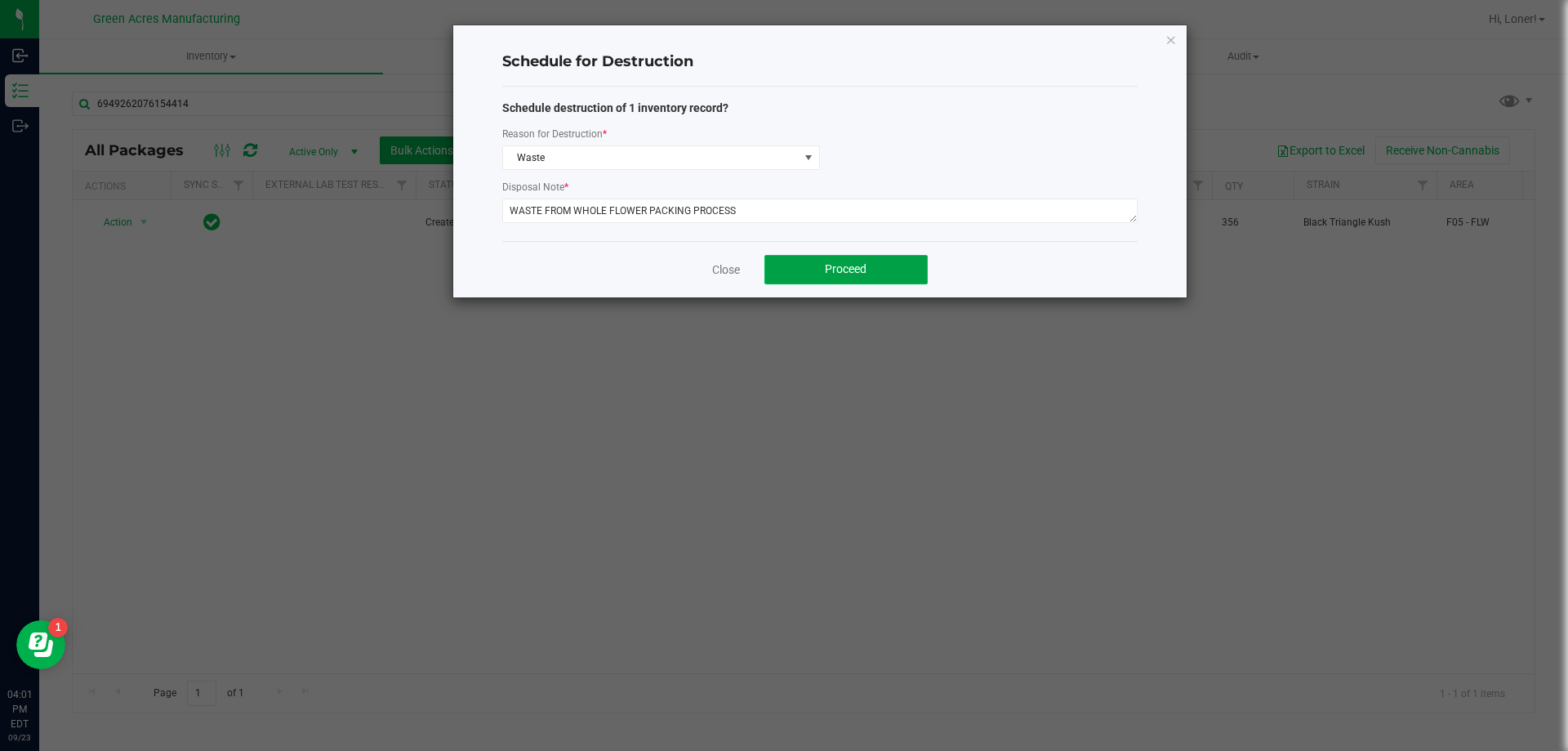
click at [790, 260] on button "Proceed" at bounding box center [846, 269] width 164 height 29
